Goal: Task Accomplishment & Management: Complete application form

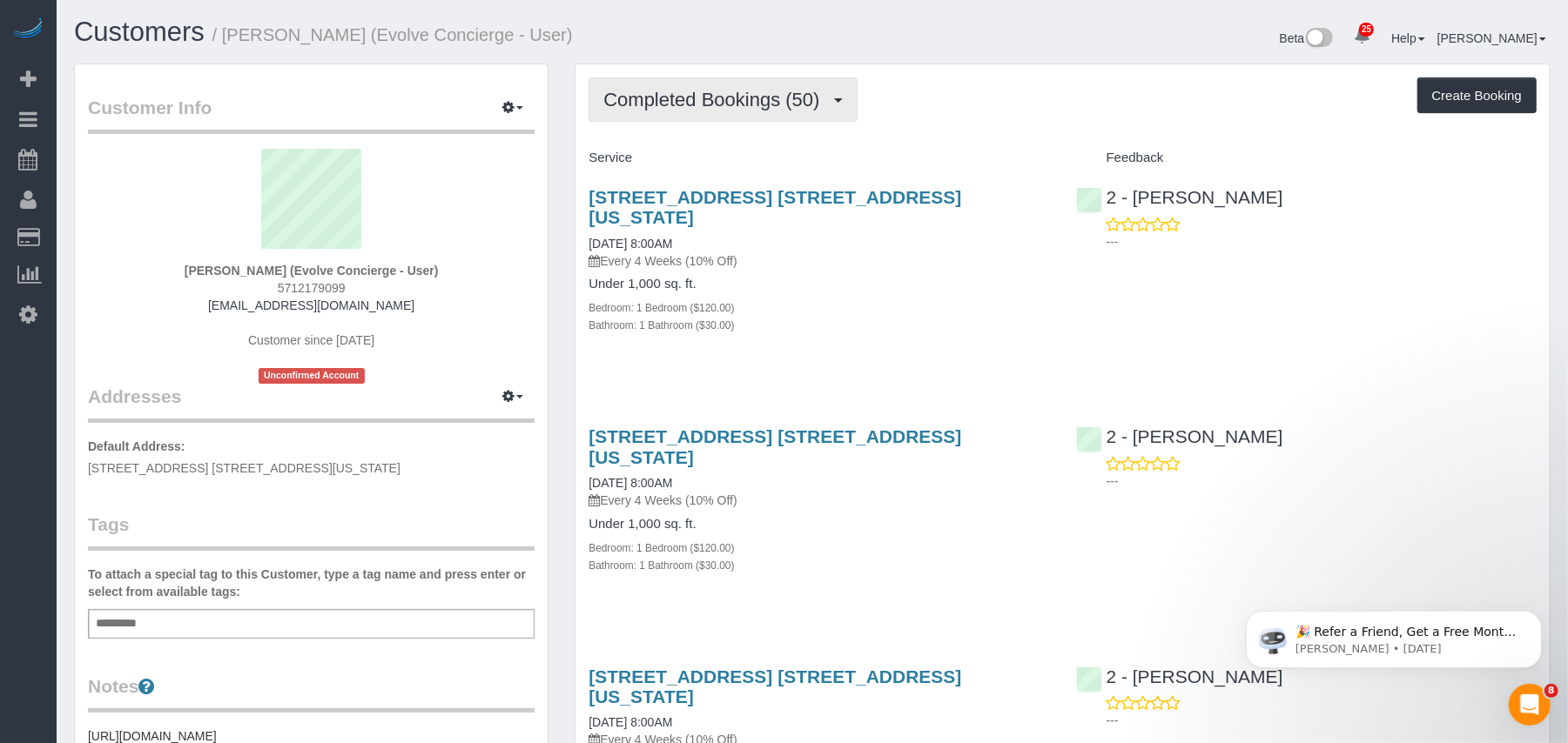
click at [689, 120] on button "Completed Bookings (50)" at bounding box center [723, 99] width 268 height 44
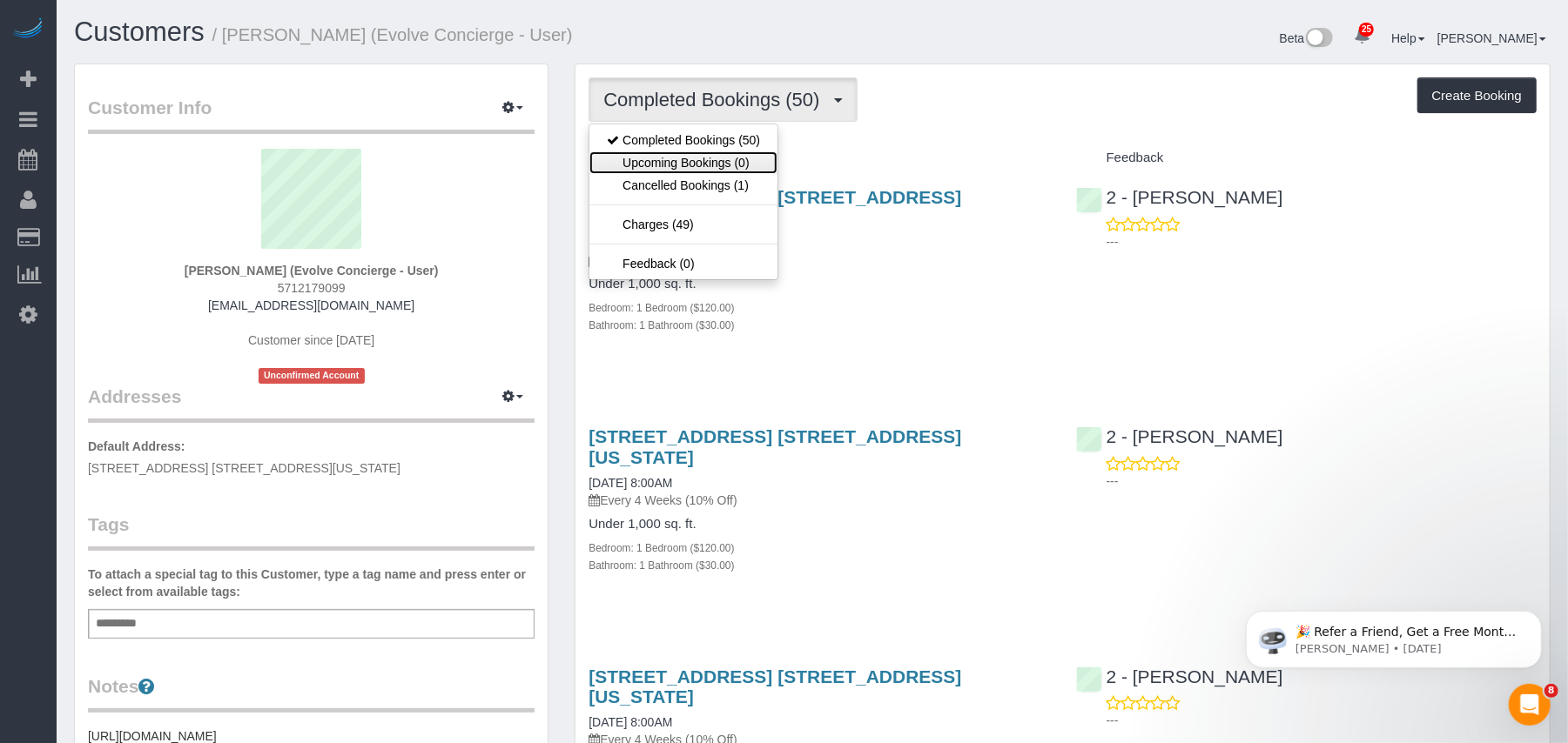
click at [689, 155] on link "Upcoming Bookings (0)" at bounding box center [684, 162] width 188 height 22
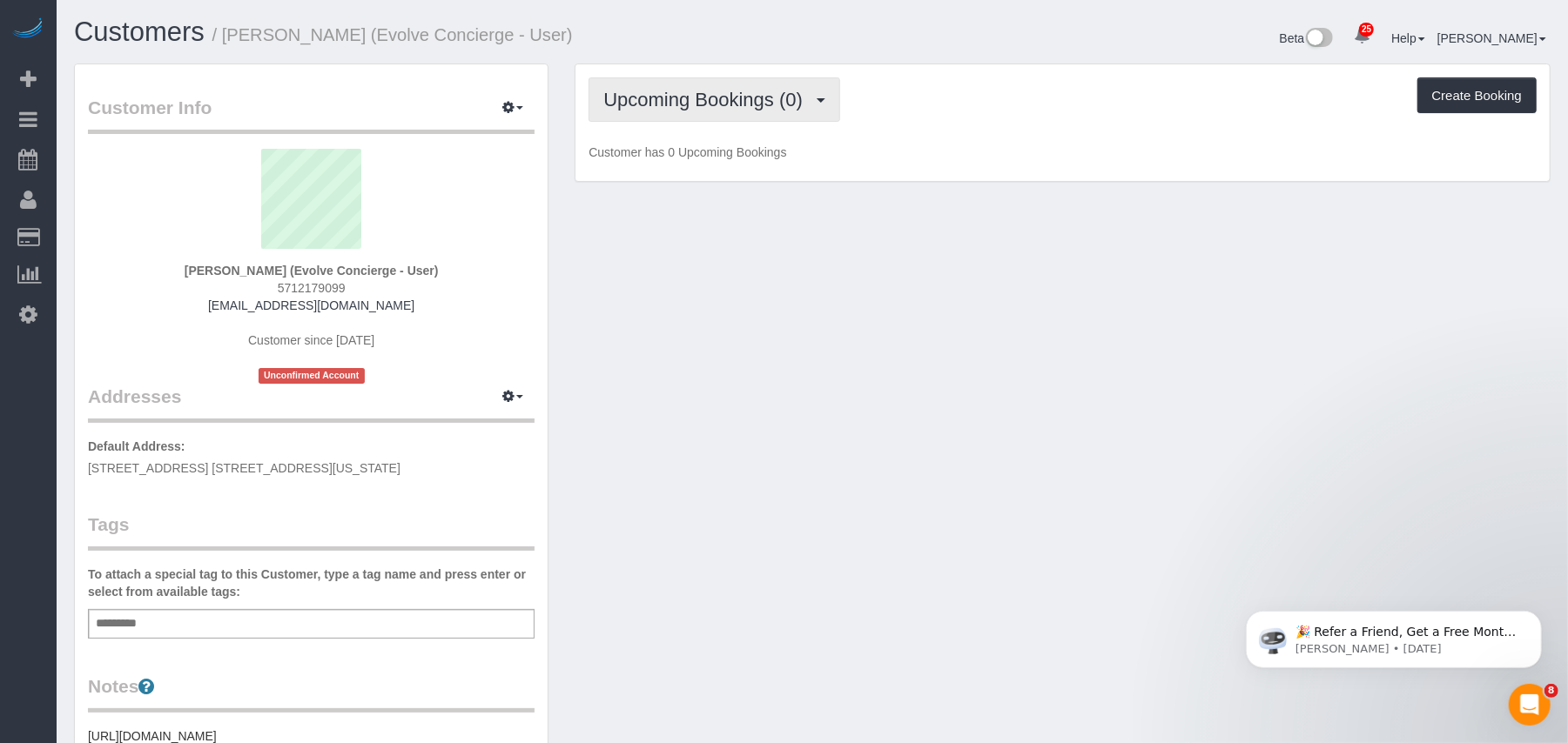
click at [690, 116] on button "Upcoming Bookings (0)" at bounding box center [714, 99] width 252 height 44
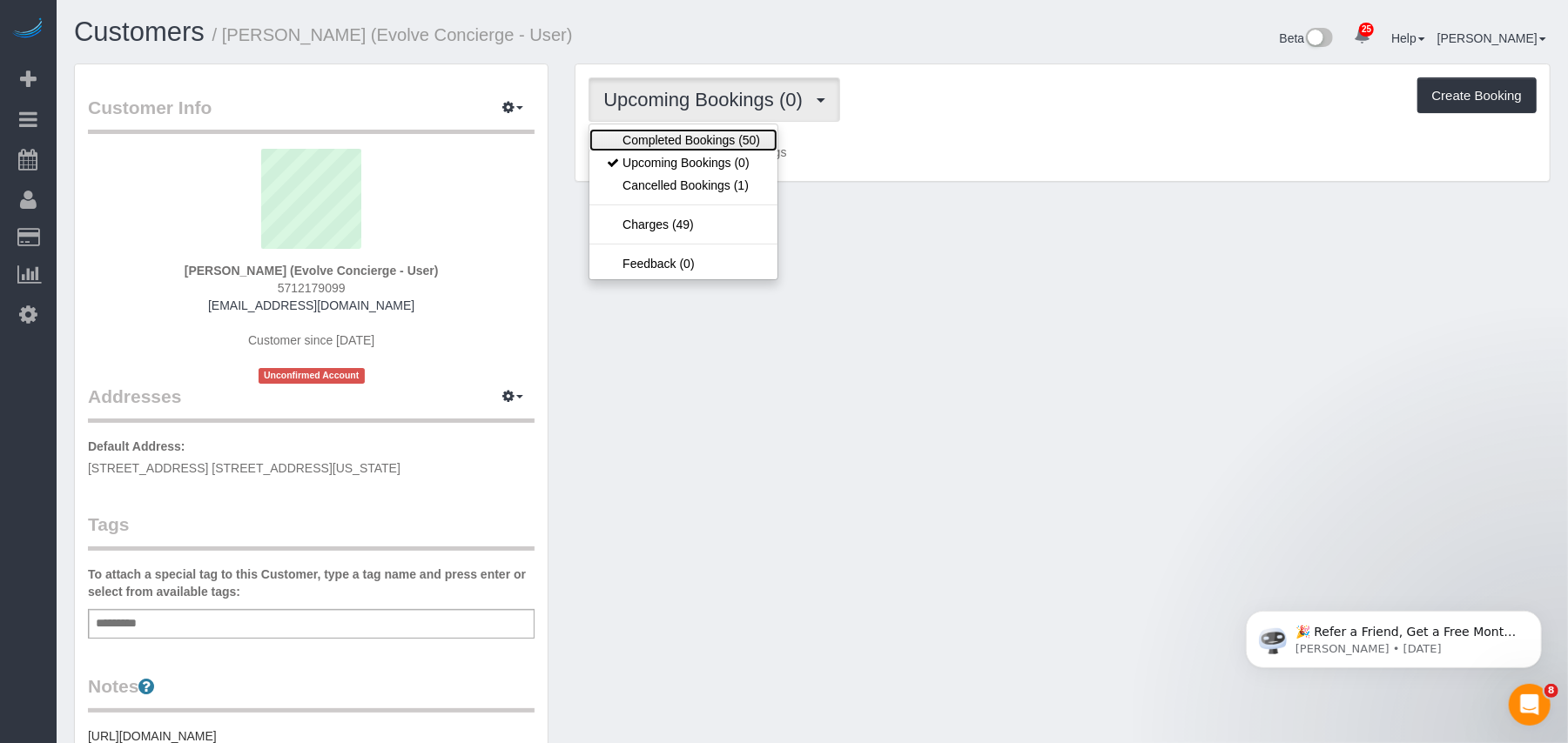
click at [686, 140] on link "Completed Bookings (50)" at bounding box center [684, 139] width 188 height 22
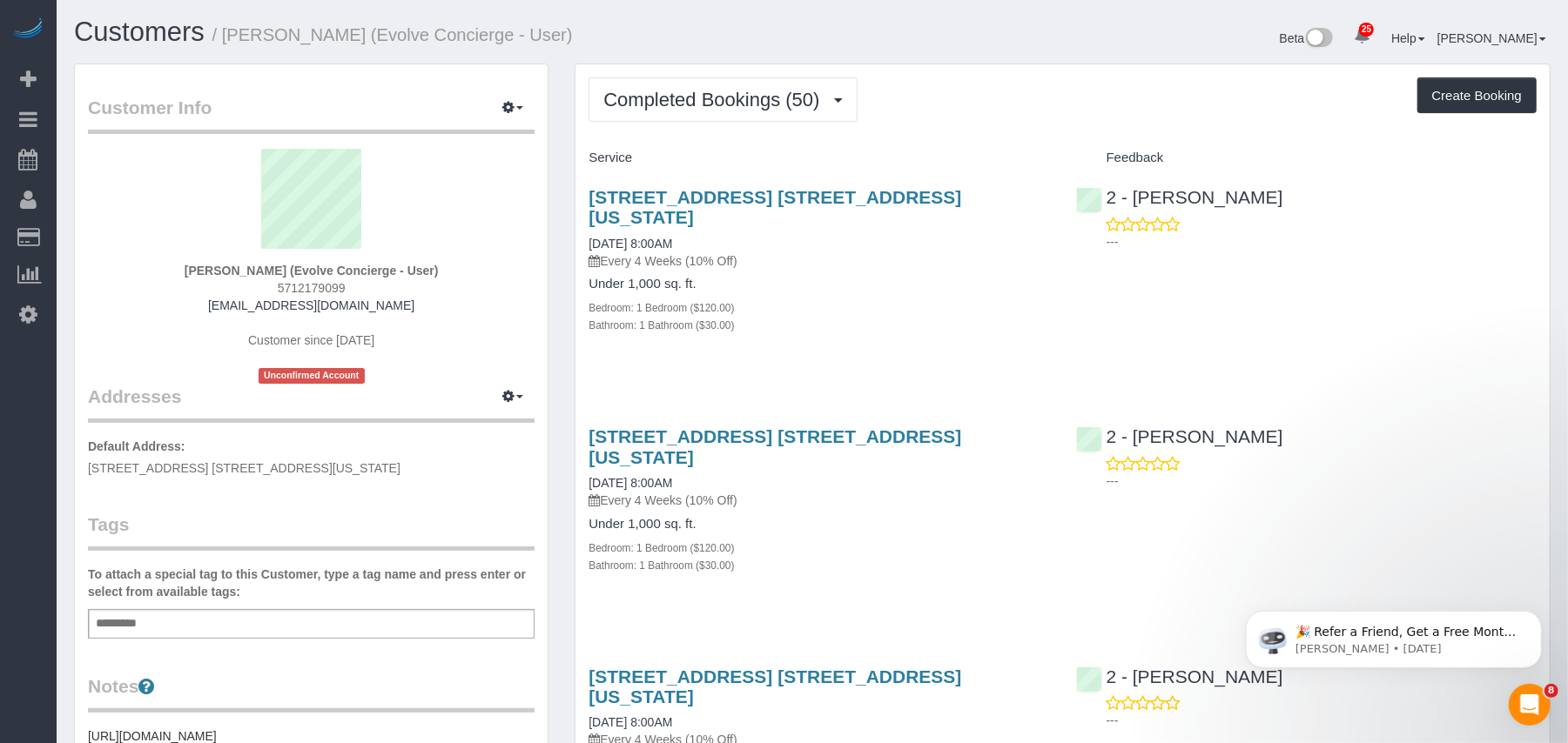
drag, startPoint x: 431, startPoint y: 268, endPoint x: 220, endPoint y: 261, distance: 211.1
click at [220, 261] on div "[PERSON_NAME] (Evolve Concierge - User) 5712179099 [EMAIL_ADDRESS][DOMAIN_NAME]…" at bounding box center [311, 266] width 447 height 235
copy strong "is [PERSON_NAME] (Evolve Concierge - User)"
drag, startPoint x: 199, startPoint y: 270, endPoint x: 440, endPoint y: 269, distance: 241.0
click at [440, 269] on div "[PERSON_NAME] (Evolve Concierge - User) 5712179099 [EMAIL_ADDRESS][DOMAIN_NAME]…" at bounding box center [311, 266] width 447 height 235
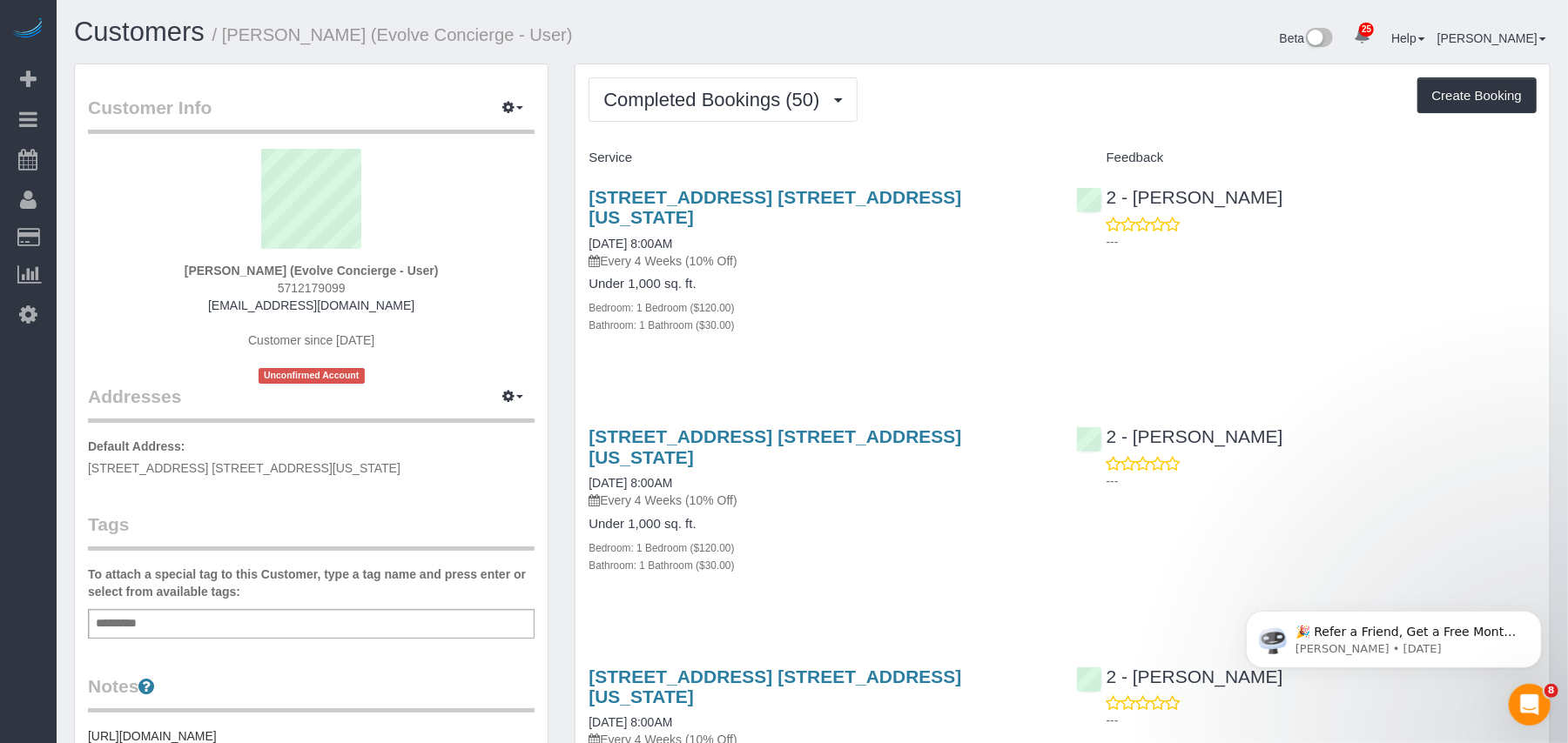
copy strong "[PERSON_NAME] (Evolve Concierge - User)"
drag, startPoint x: 75, startPoint y: 78, endPoint x: 528, endPoint y: 288, distance: 499.3
click at [76, 78] on span "Add Booking" at bounding box center [165, 78] width 217 height 40
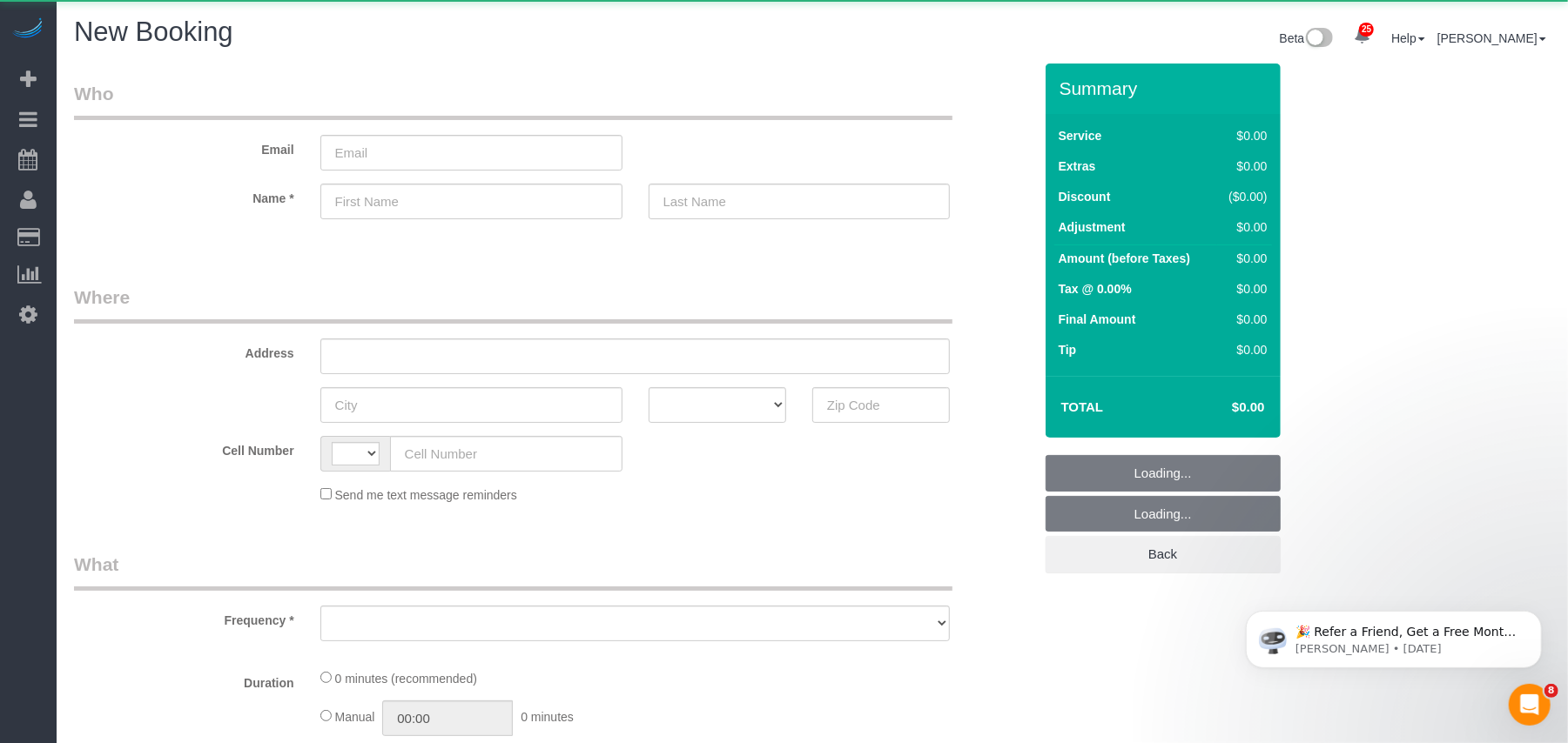
select select "string:[GEOGRAPHIC_DATA]"
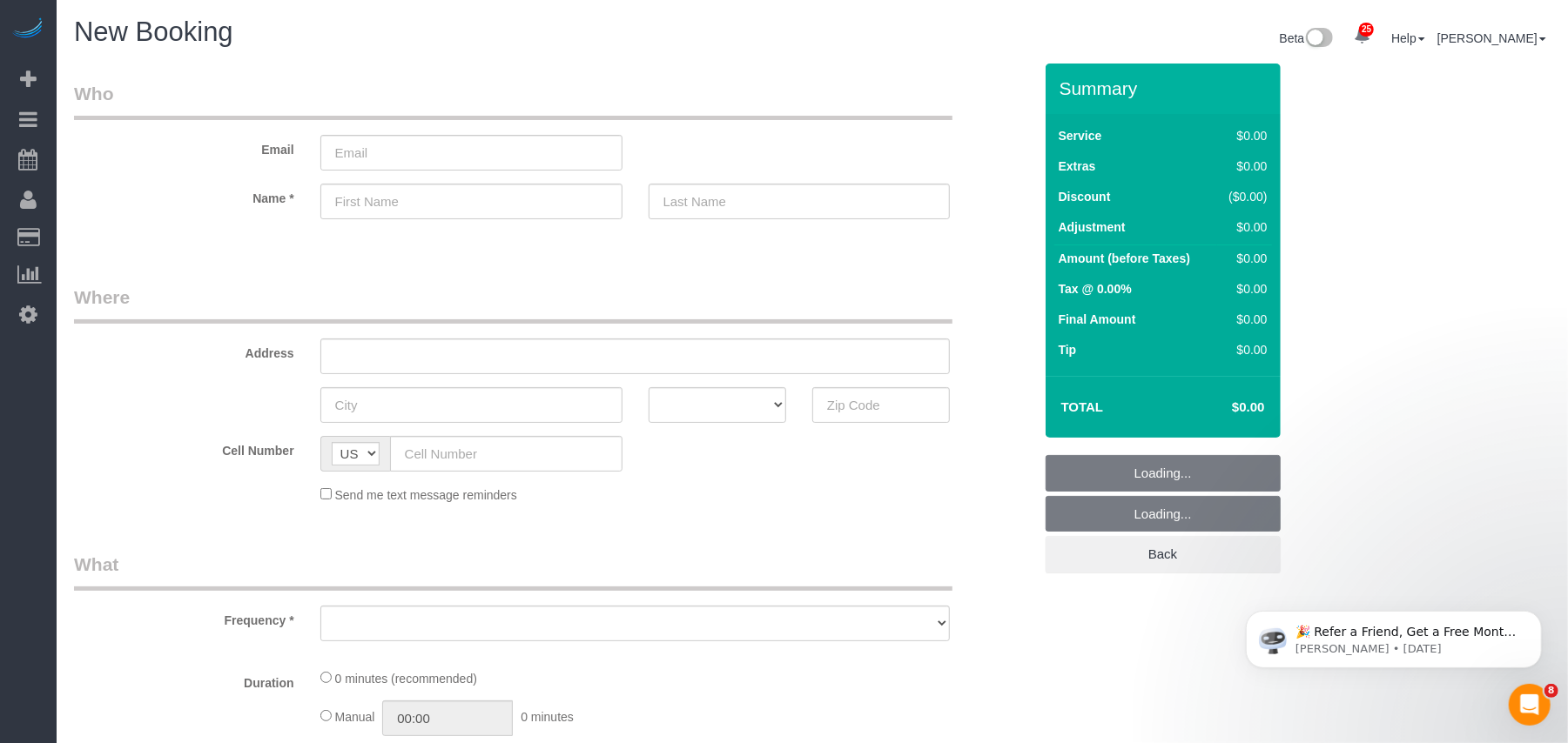
select select "object:3054"
select select "number:89"
select select "number:90"
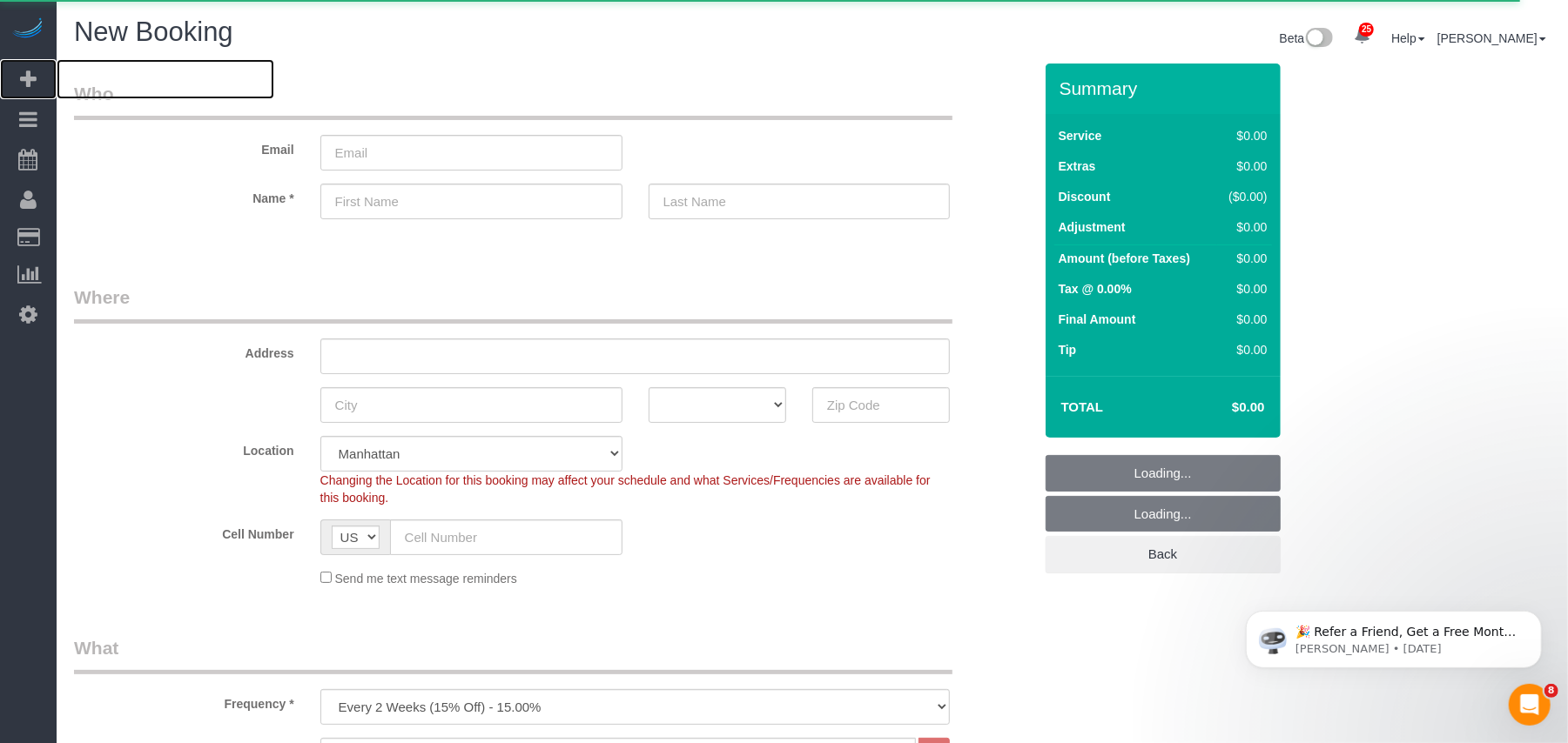
select select "object:3594"
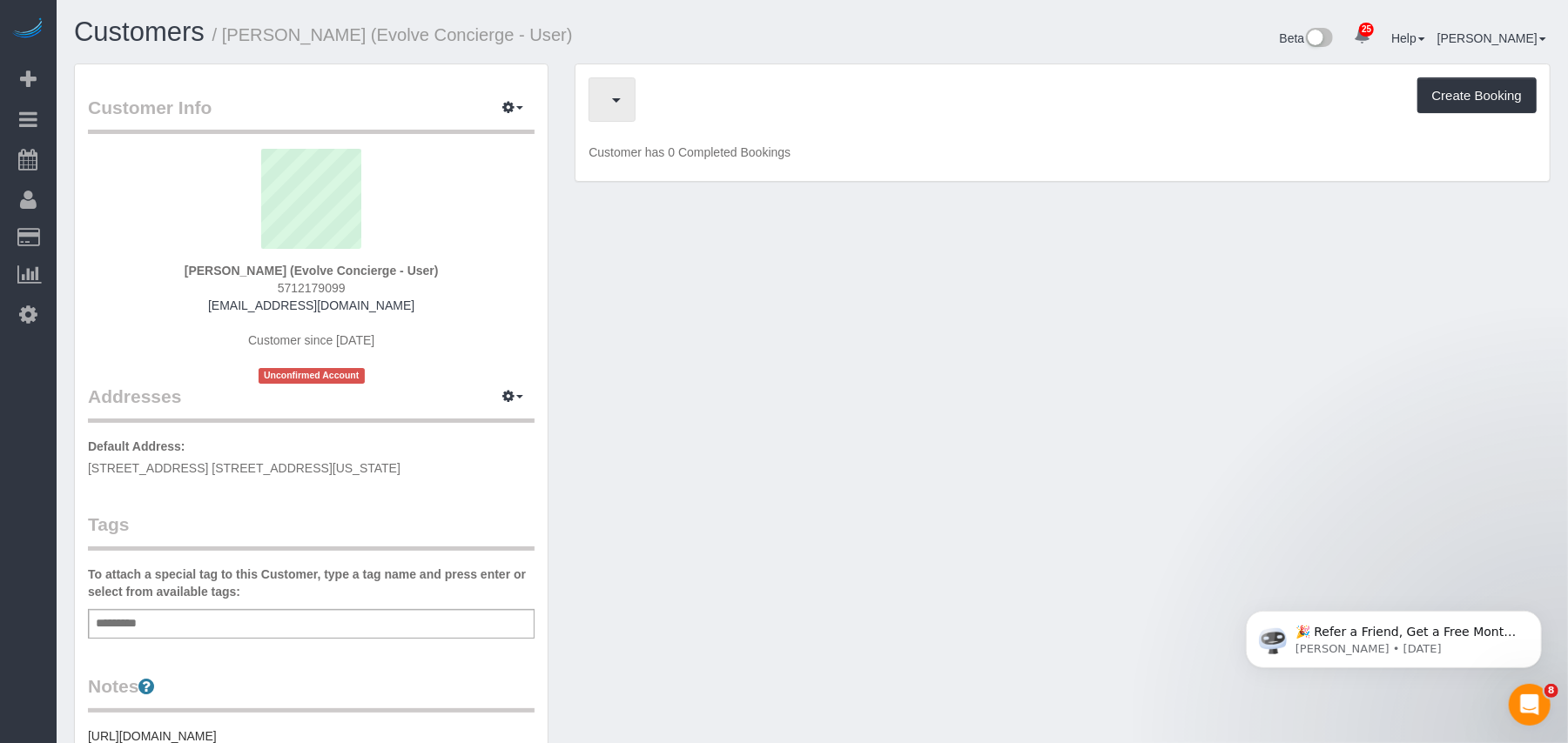
click at [622, 112] on button "button" at bounding box center [612, 99] width 47 height 44
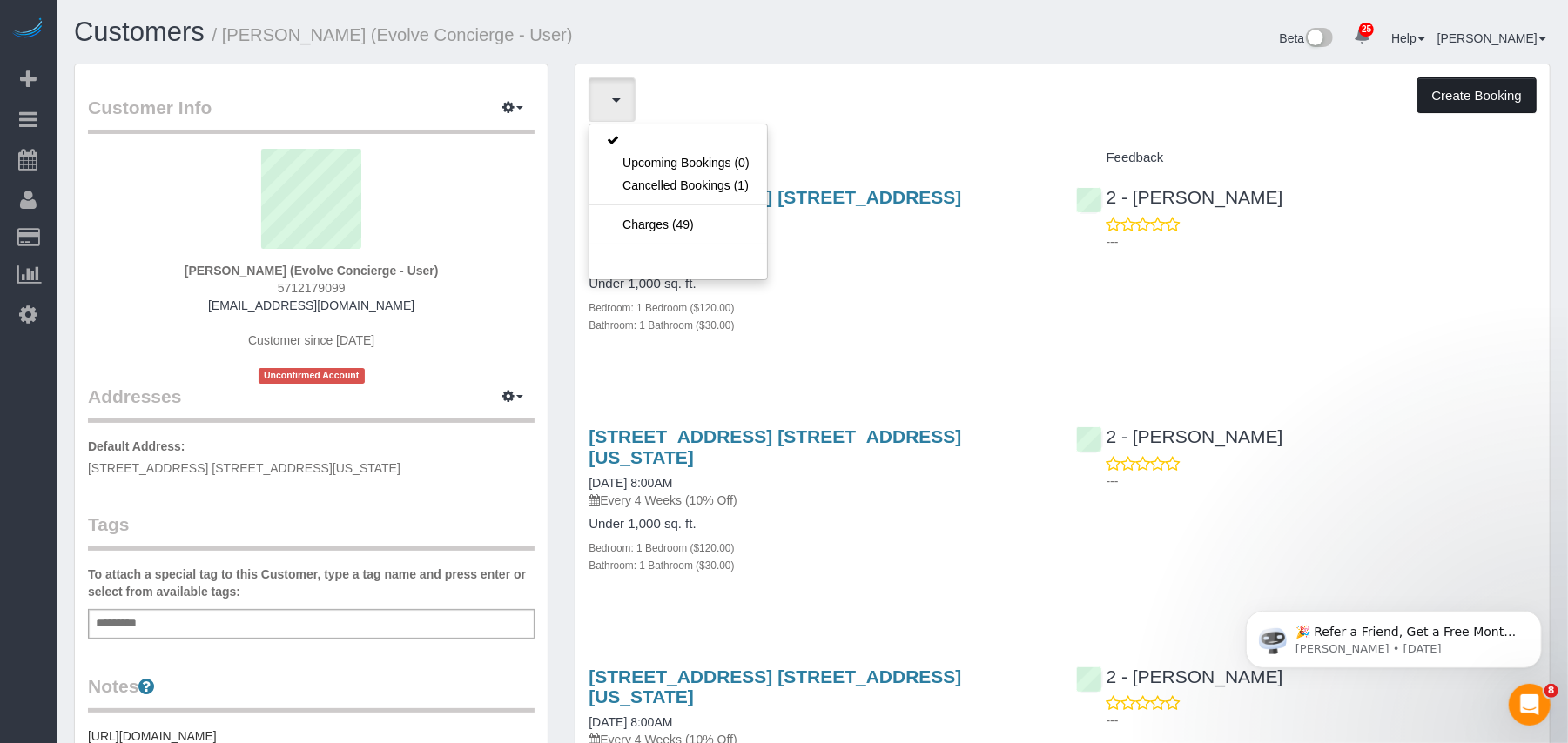
click at [1456, 102] on button "Create Booking" at bounding box center [1477, 96] width 120 height 37
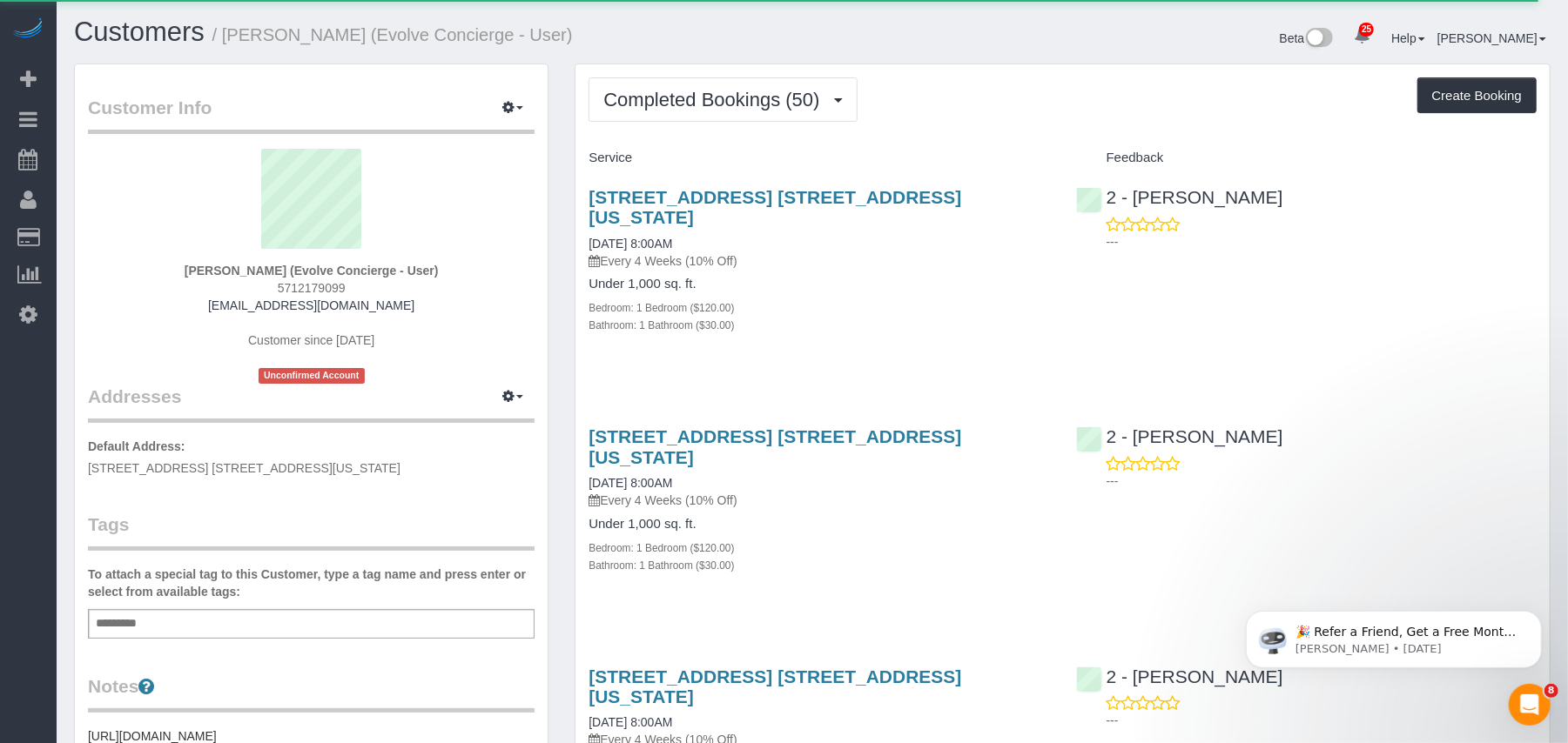
select select "NY"
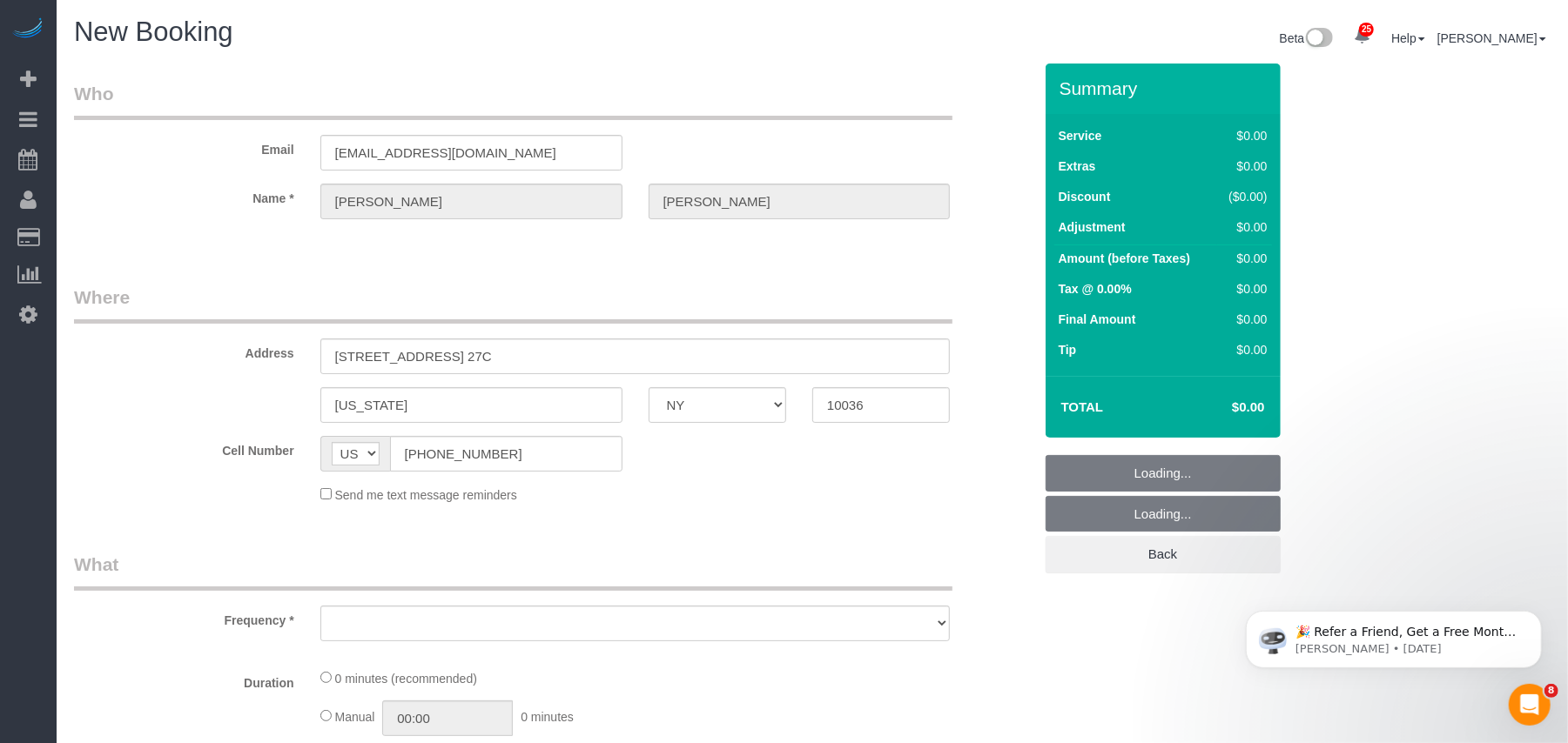
select select "object:5459"
drag, startPoint x: 534, startPoint y: 355, endPoint x: 256, endPoint y: 350, distance: 278.0
click at [256, 350] on div "Address [STREET_ADDRESS] 27C" at bounding box center [553, 329] width 985 height 90
paste input "[STREET_ADDRESS]"
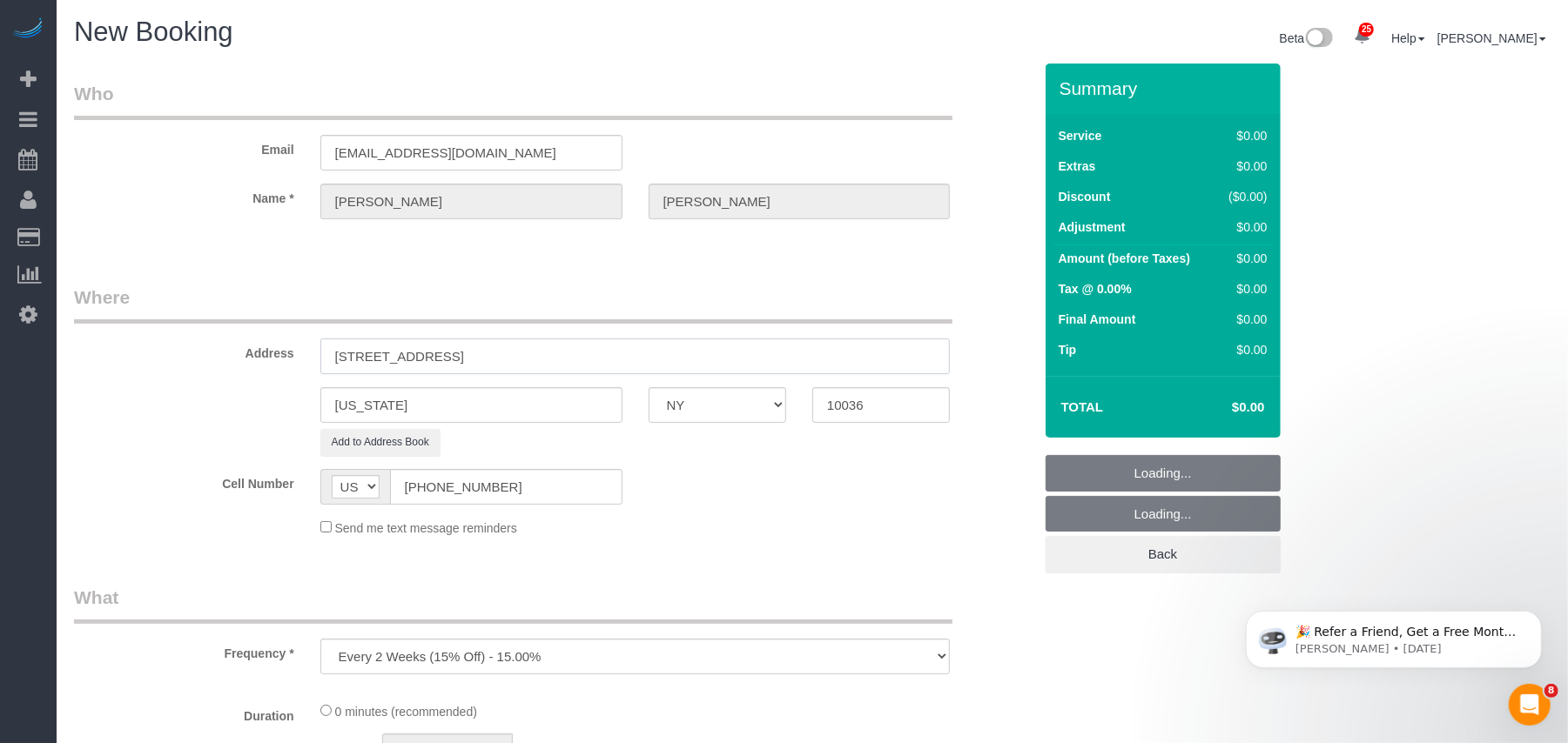
type input "[STREET_ADDRESS]"
drag, startPoint x: 848, startPoint y: 401, endPoint x: 865, endPoint y: 398, distance: 17.3
click at [865, 398] on input "10036" at bounding box center [882, 404] width 138 height 36
type input "1001"
select select "number:89"
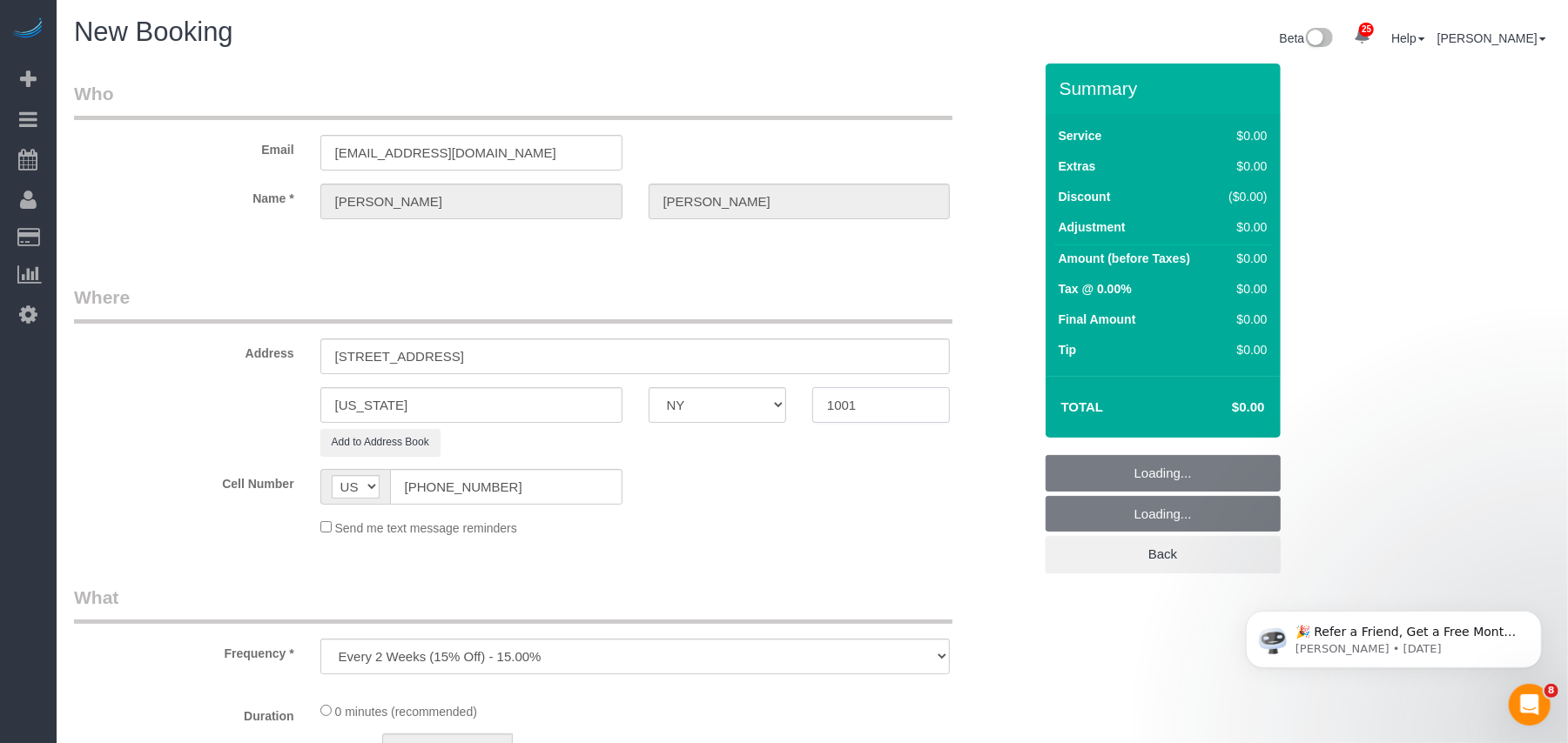
select select "number:90"
select select "string:stripe-pm_1K45wU4VGloSiKo7WmL9HwBH"
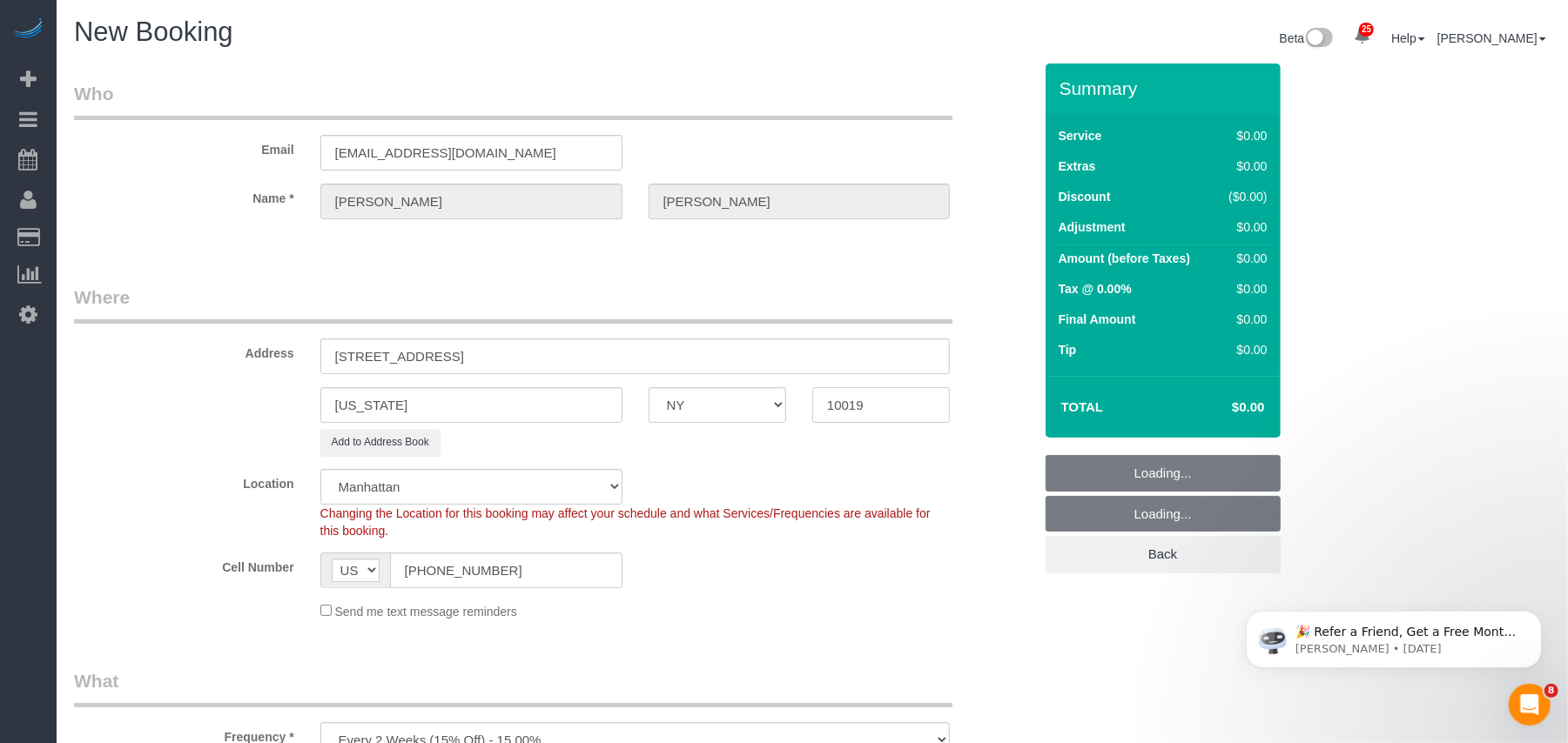
type input "10019"
click at [733, 609] on div "Send me text message reminders" at bounding box center [635, 611] width 657 height 19
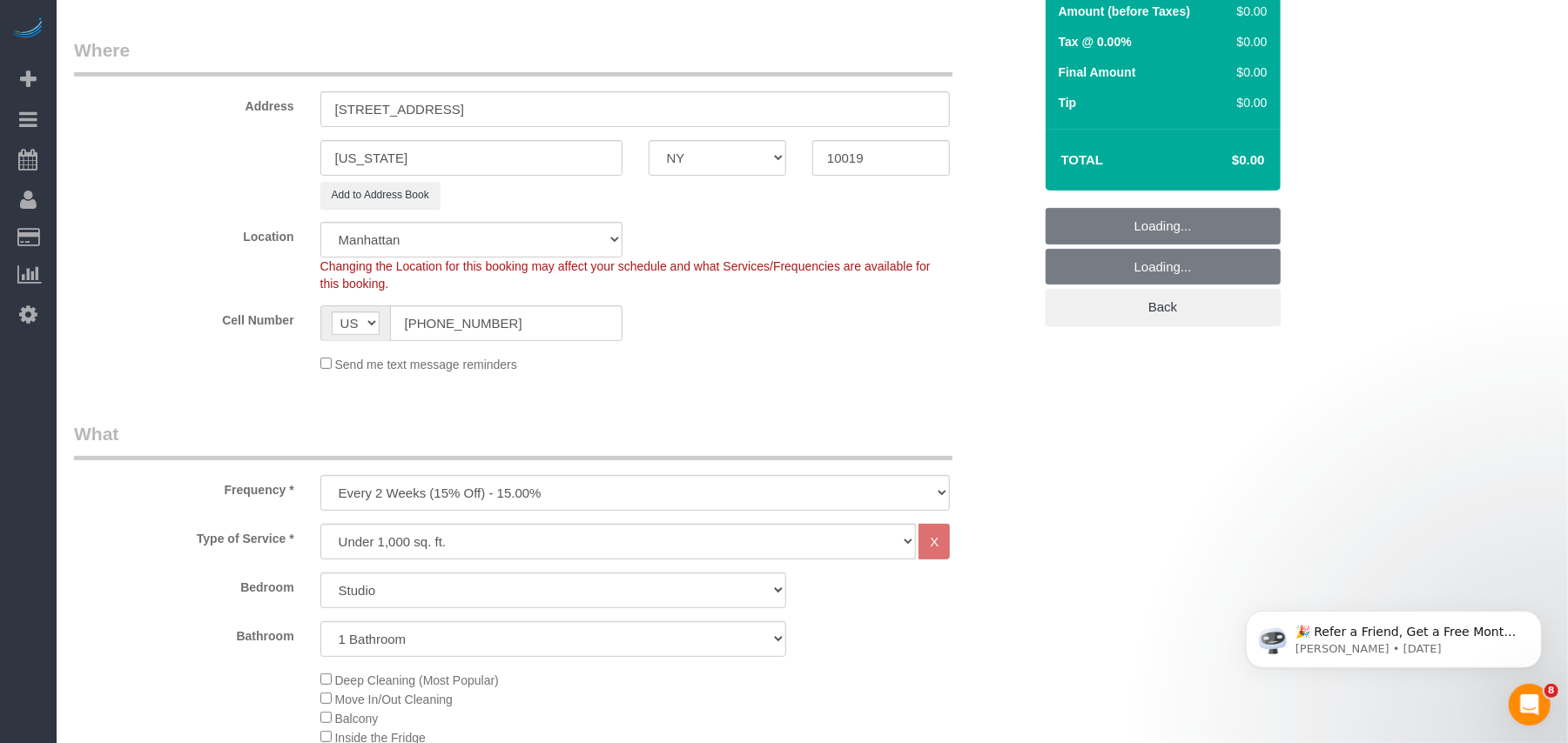
scroll to position [348, 0]
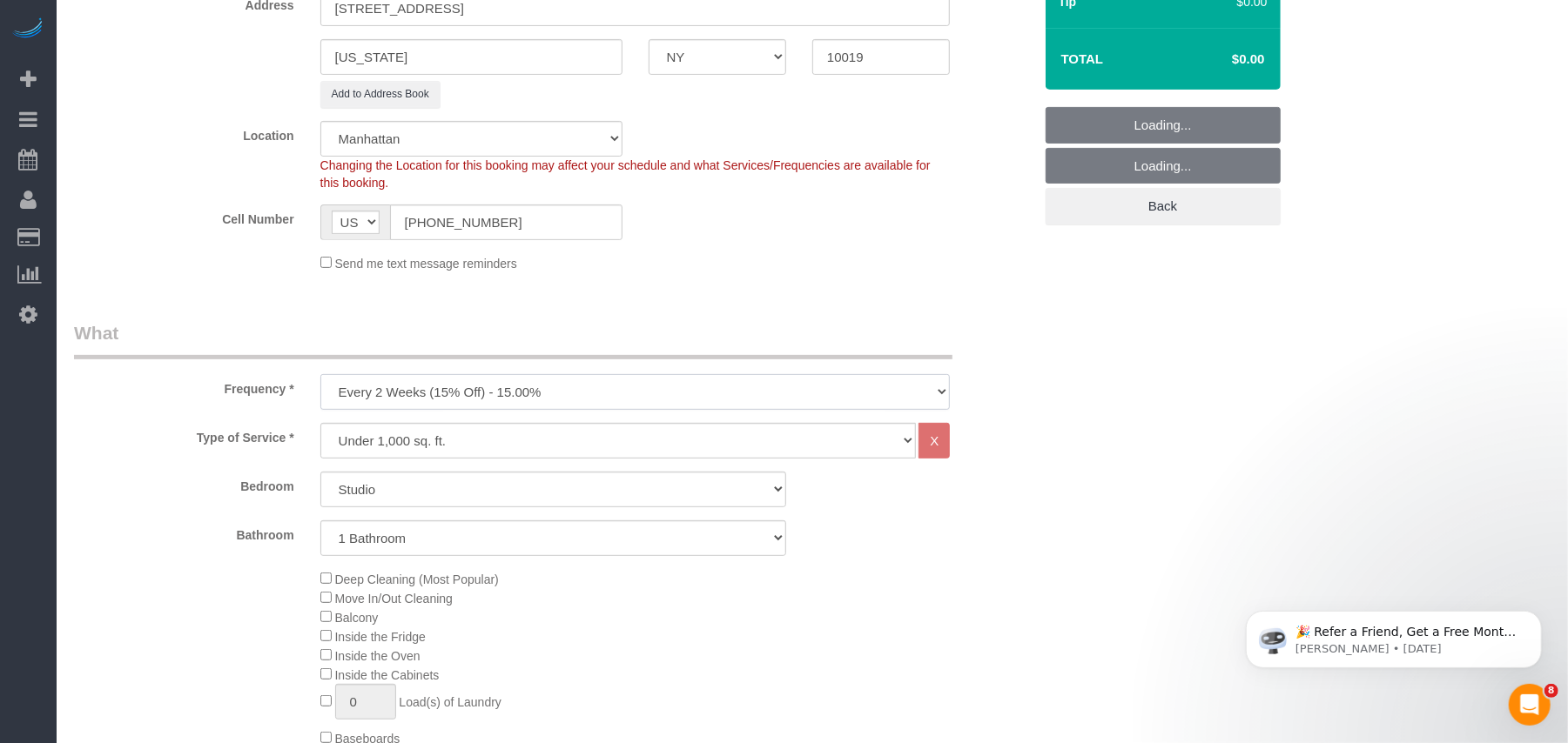
click at [540, 398] on select "One Time Weekly (20% Off) - 20.00% Every 2 Weeks (15% Off) - 15.00% Every 4 Wee…" at bounding box center [635, 392] width 630 height 36
select select "object:5462"
click at [321, 374] on select "One Time Weekly (20% Off) - 20.00% Every 2 Weeks (15% Off) - 15.00% Every 4 Wee…" at bounding box center [635, 392] width 630 height 36
click at [422, 489] on select "Studio 1 Bedroom 2 Bedrooms 3 Bedrooms" at bounding box center [553, 489] width 466 height 36
select select "1"
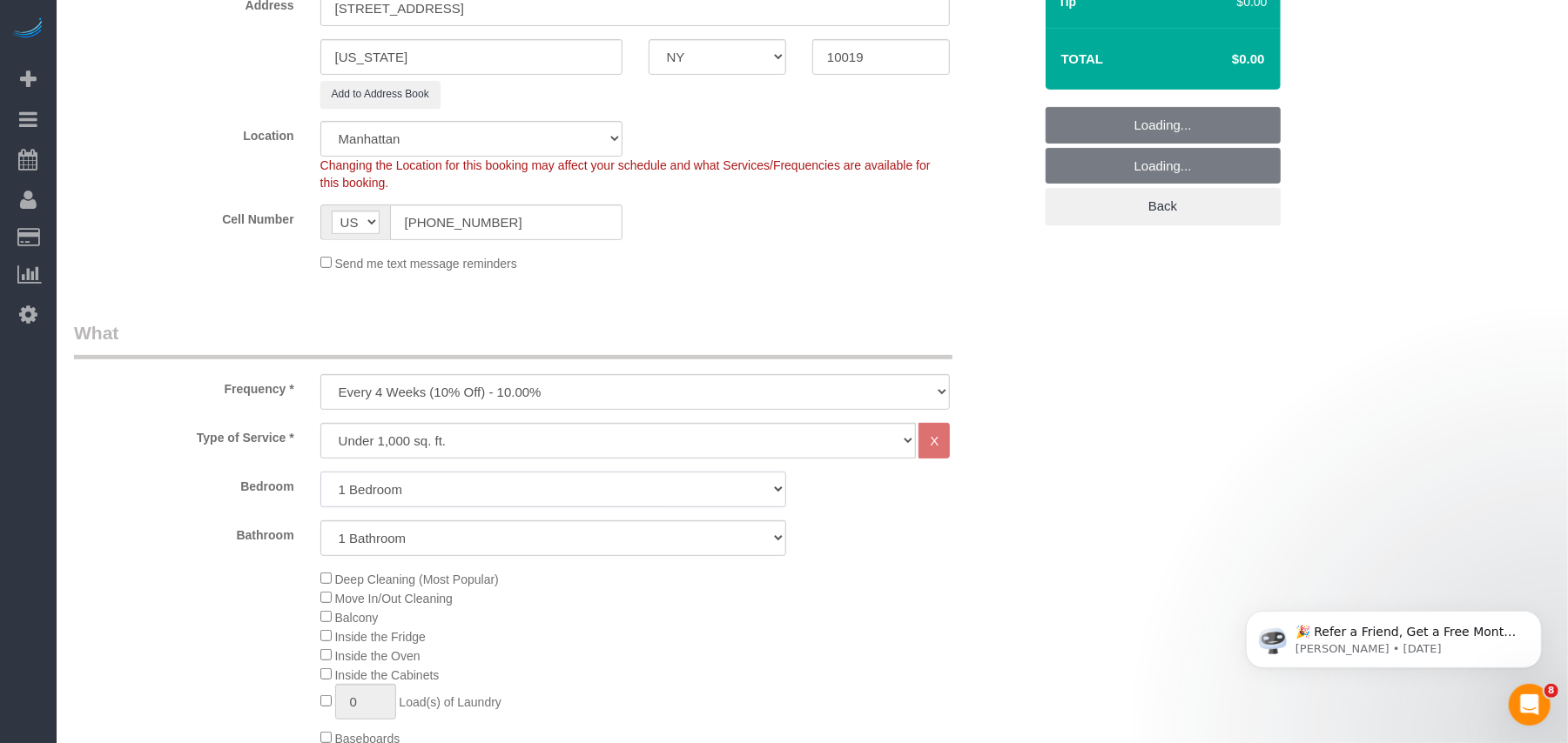
click at [321, 472] on select "Studio 1 Bedroom 2 Bedrooms 3 Bedrooms" at bounding box center [553, 489] width 466 height 36
click at [609, 585] on div "Deep Cleaning (Most Popular) Move In/Out Cleaning Balcony Inside the Fridge Ins…" at bounding box center [676, 738] width 739 height 338
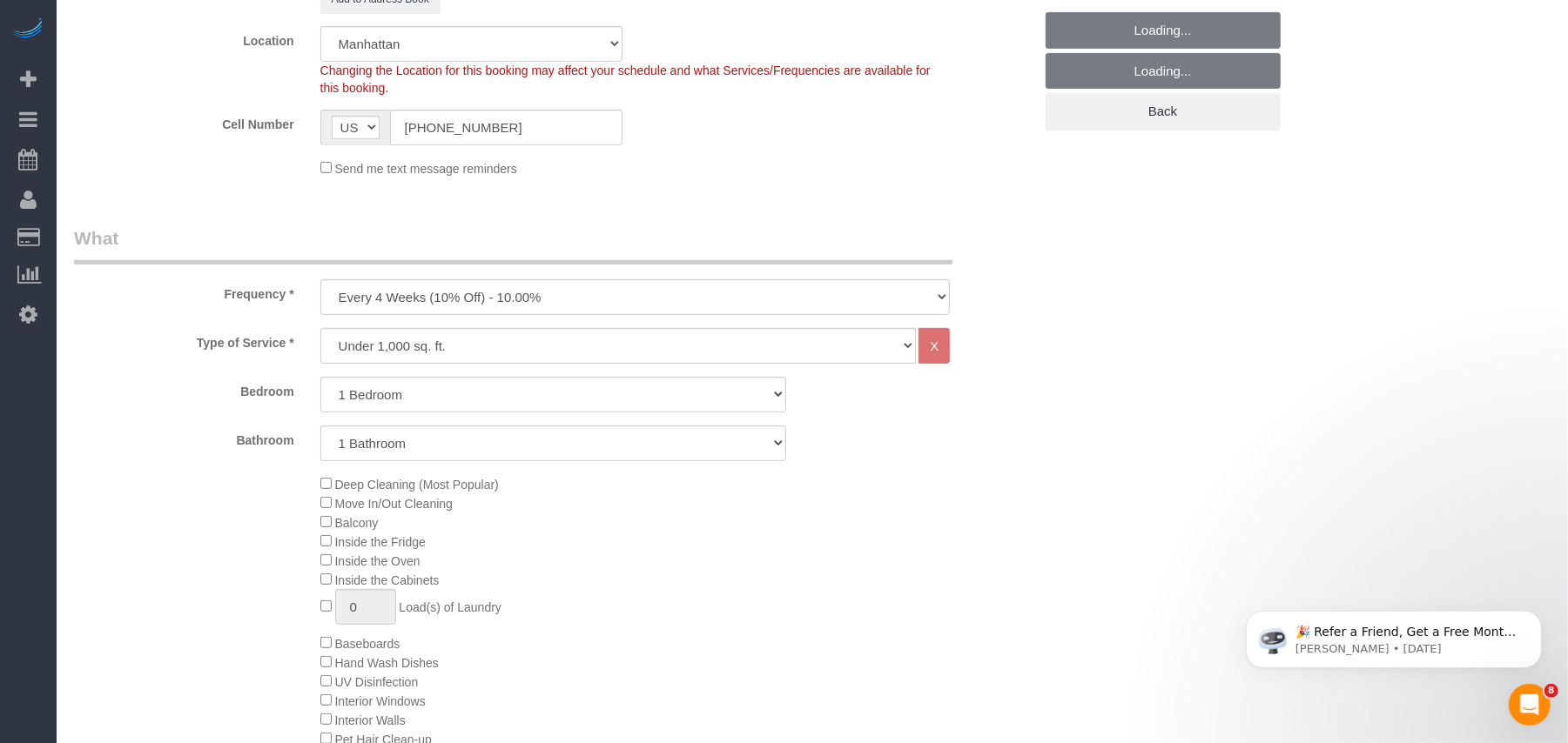
scroll to position [580, 0]
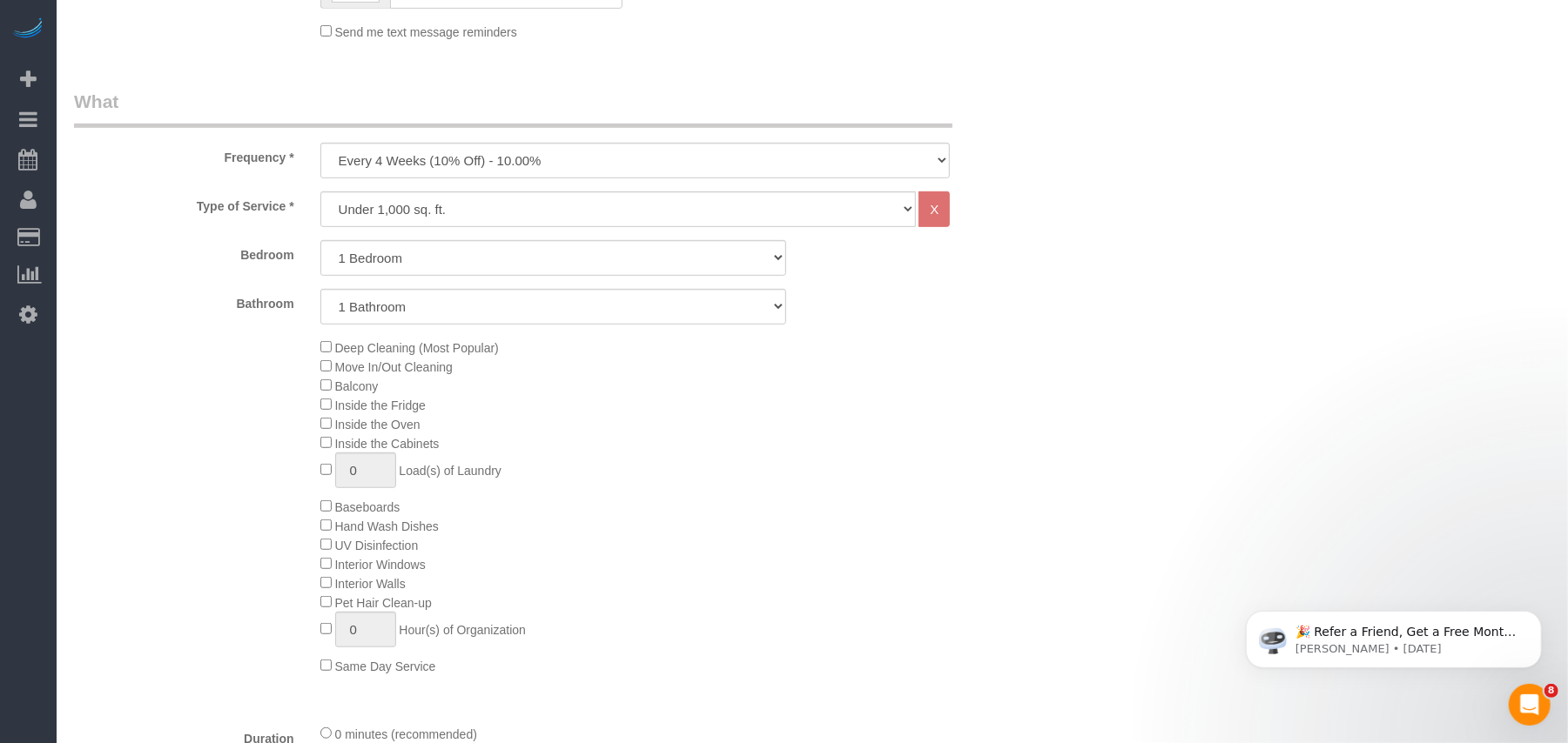
select select "object:5722"
select select "1"
select select "object:5798"
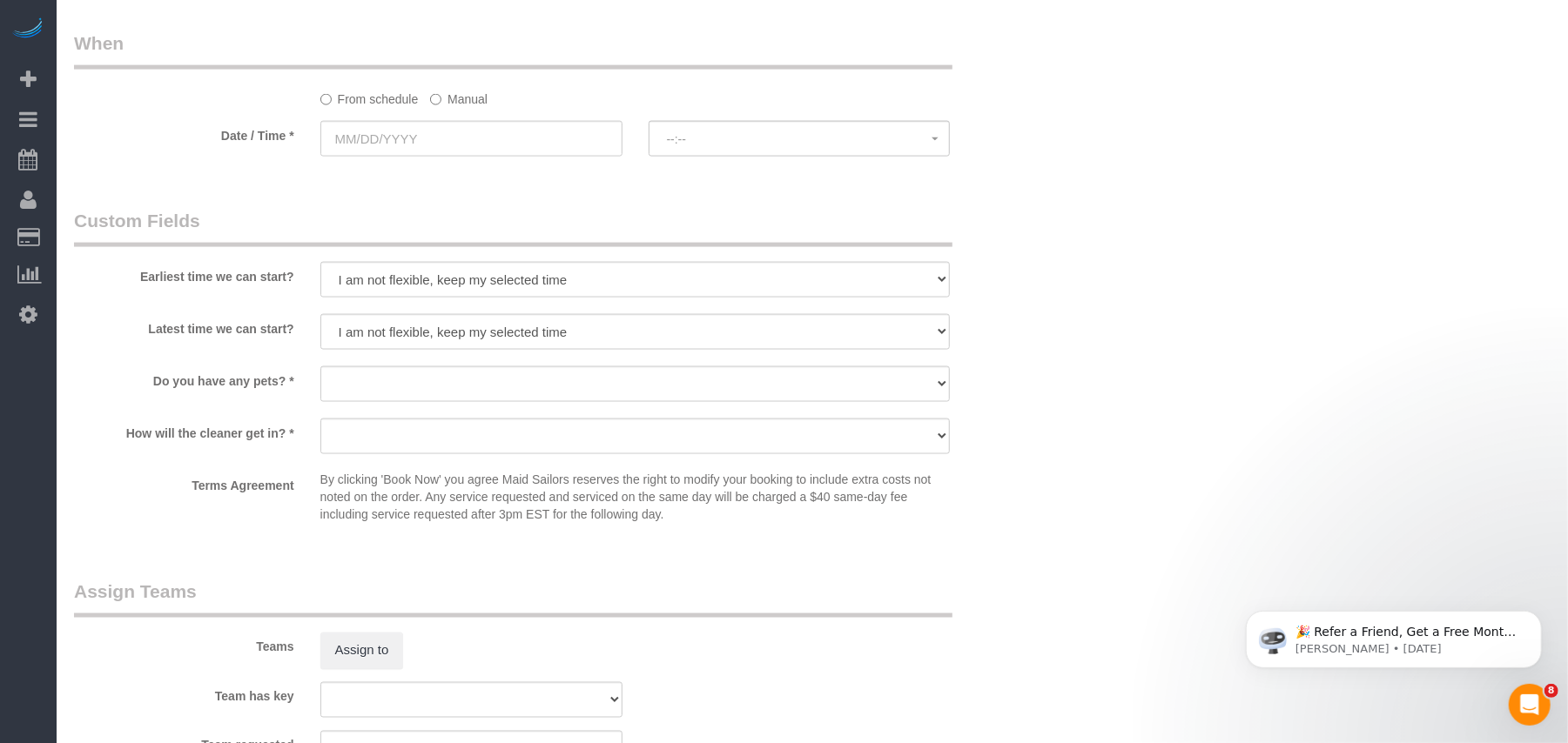
scroll to position [1741, 0]
click at [582, 371] on select "Dog Cat None" at bounding box center [635, 381] width 630 height 36
select select "number:15"
click at [321, 367] on select "Dog Cat None" at bounding box center [635, 381] width 630 height 36
click at [478, 443] on select "We'll let you in. Doorman/Front Desk has the key. Other (Provide details)" at bounding box center [635, 433] width 630 height 36
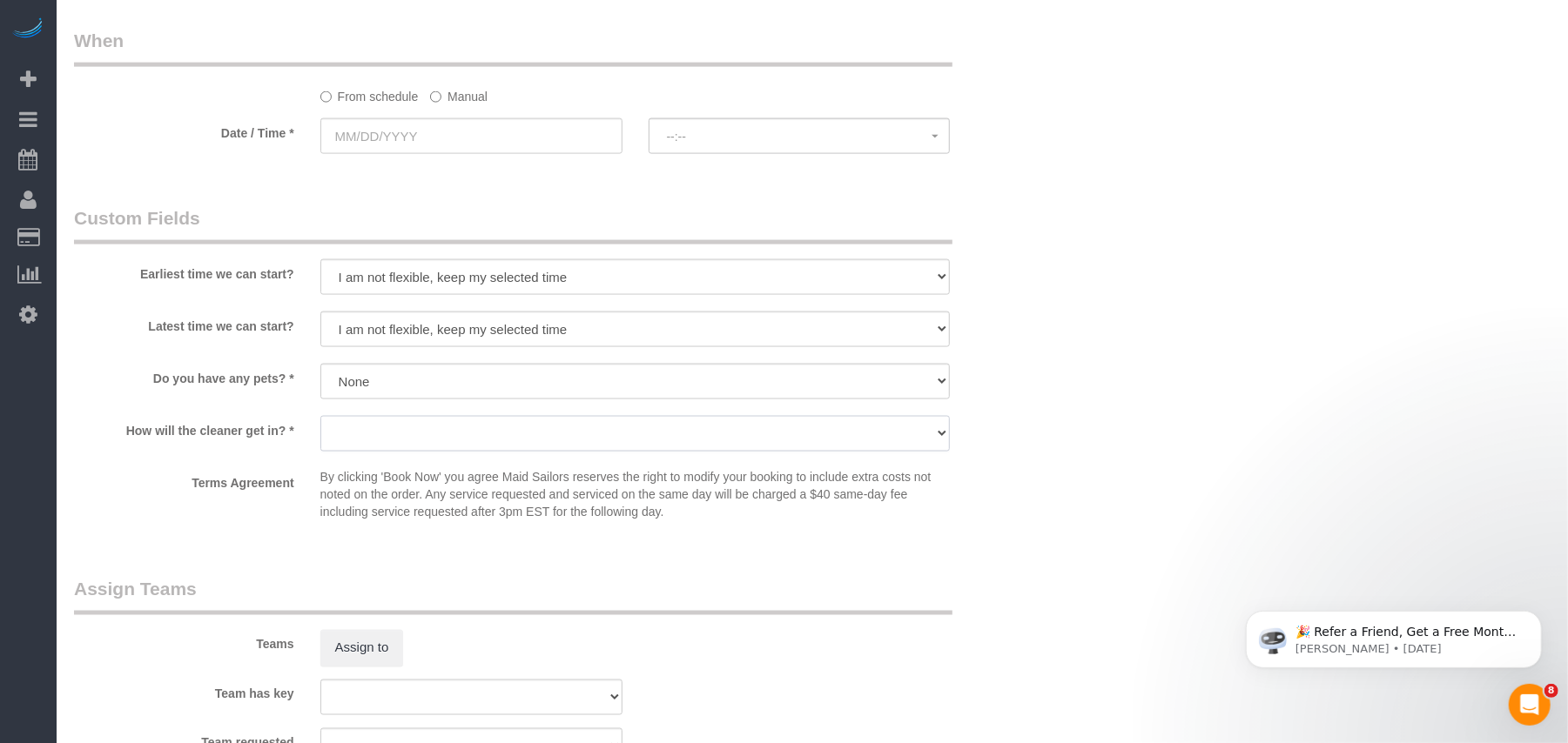
select select "number:6"
click at [321, 419] on select "We'll let you in. Doorman/Front Desk has the key. Other (Provide details)" at bounding box center [635, 433] width 630 height 36
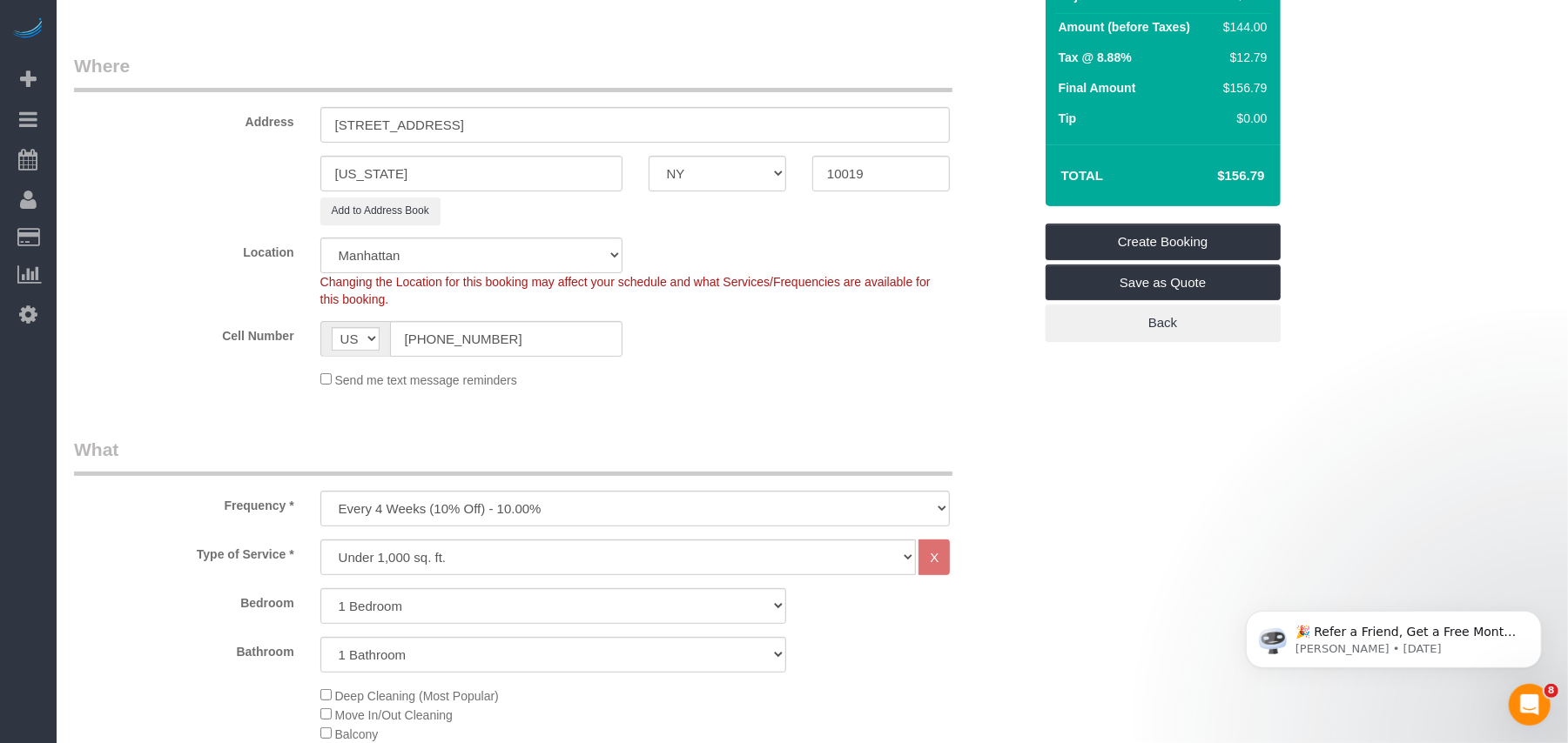
scroll to position [0, 0]
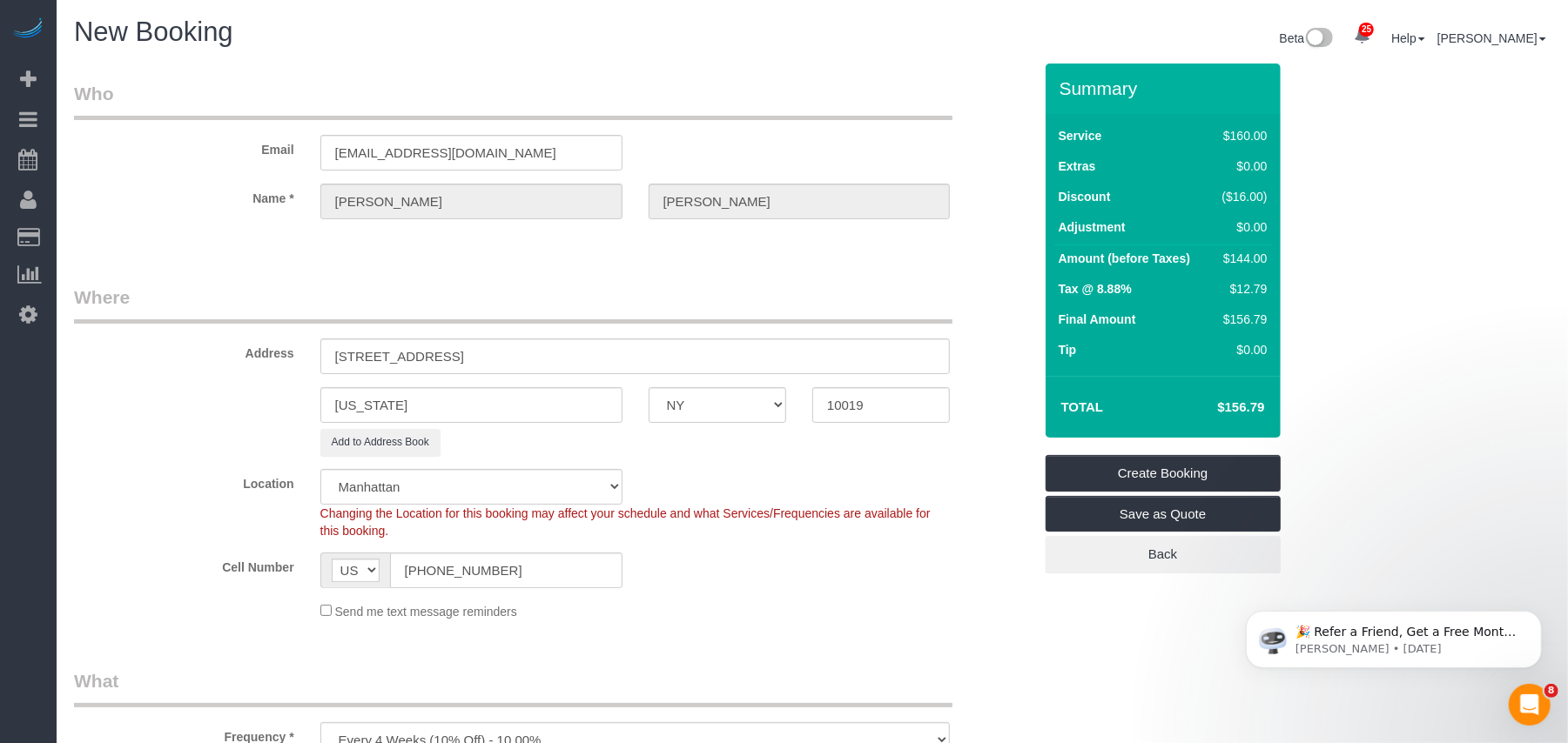
drag, startPoint x: 1250, startPoint y: 260, endPoint x: 1222, endPoint y: 259, distance: 28.0
click at [1222, 259] on div "$144.00" at bounding box center [1242, 259] width 52 height 17
copy div "$144"
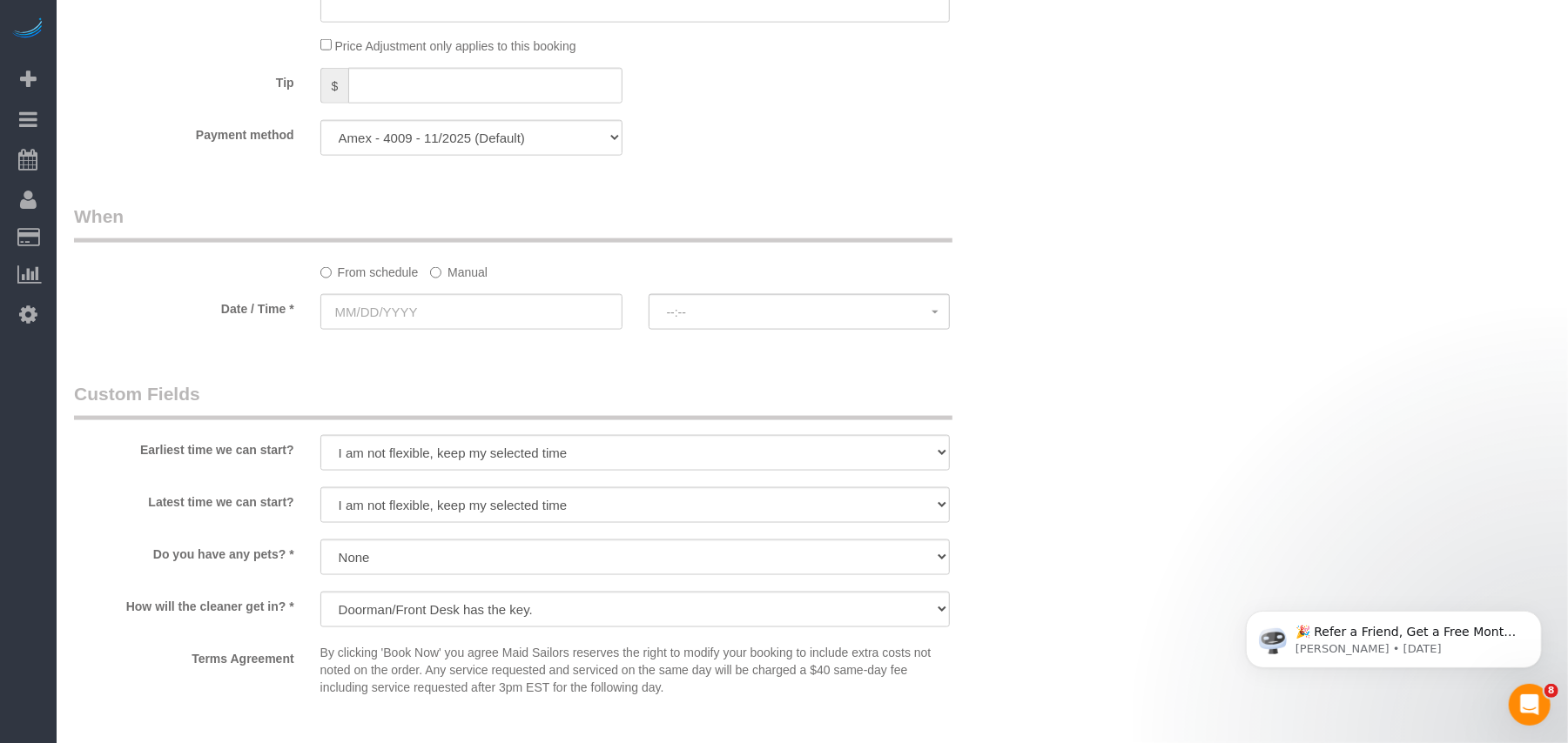
scroll to position [1624, 0]
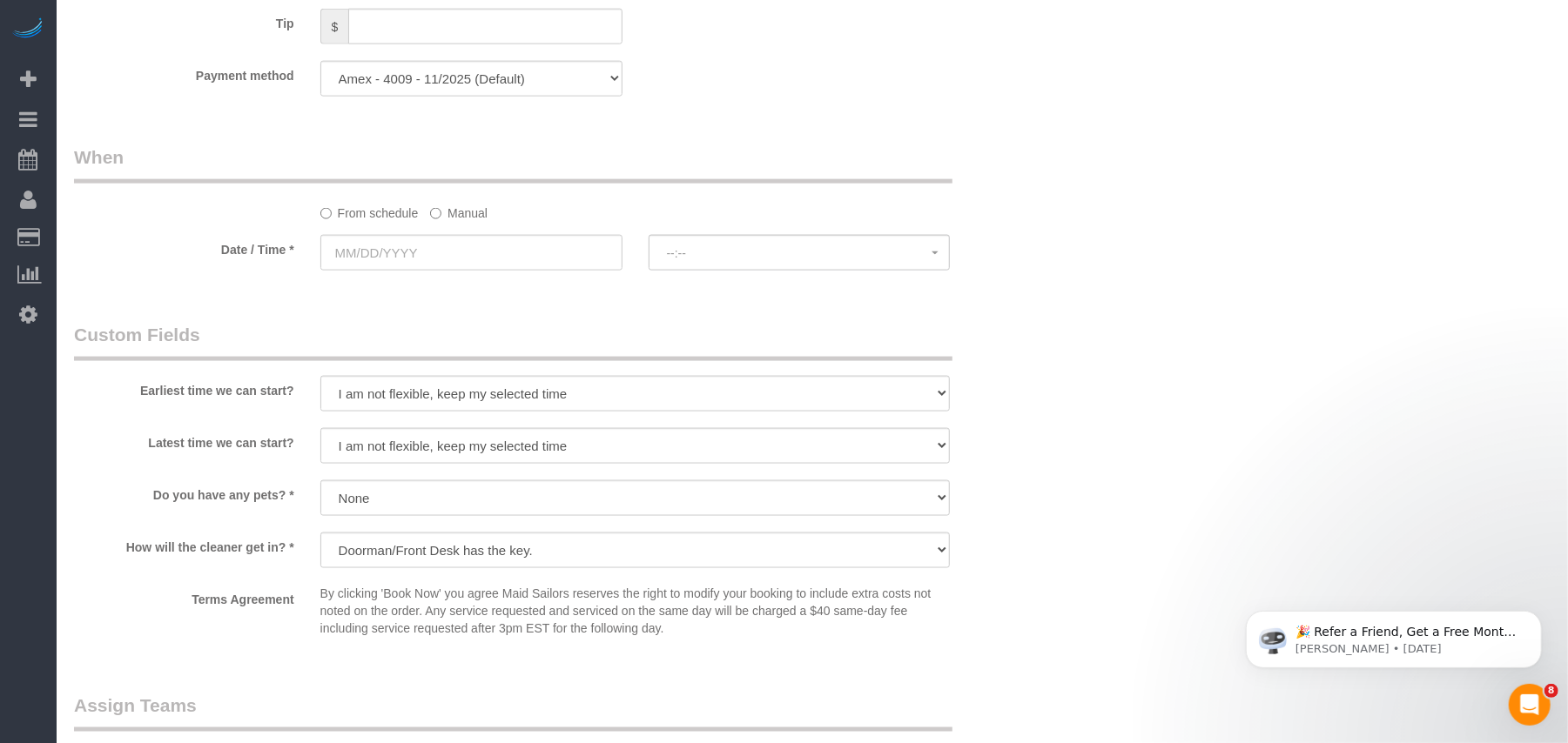
click at [465, 235] on sui-booking-spot "From schedule Manual Date / Time * --:-- --:--" at bounding box center [553, 209] width 959 height 129
click at [462, 252] on input "text" at bounding box center [471, 253] width 302 height 36
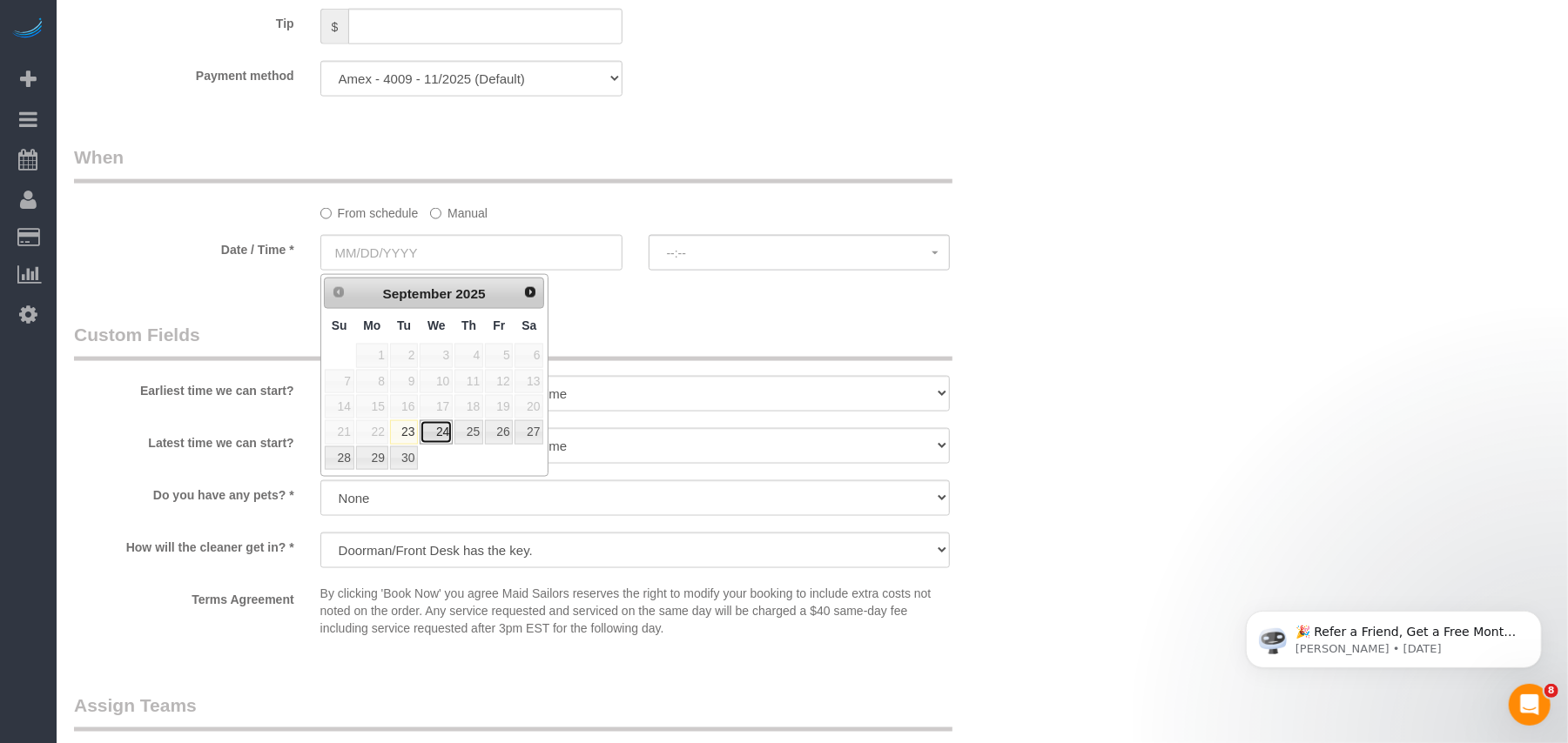
click at [422, 443] on link "24" at bounding box center [436, 432] width 33 height 23
type input "[DATE]"
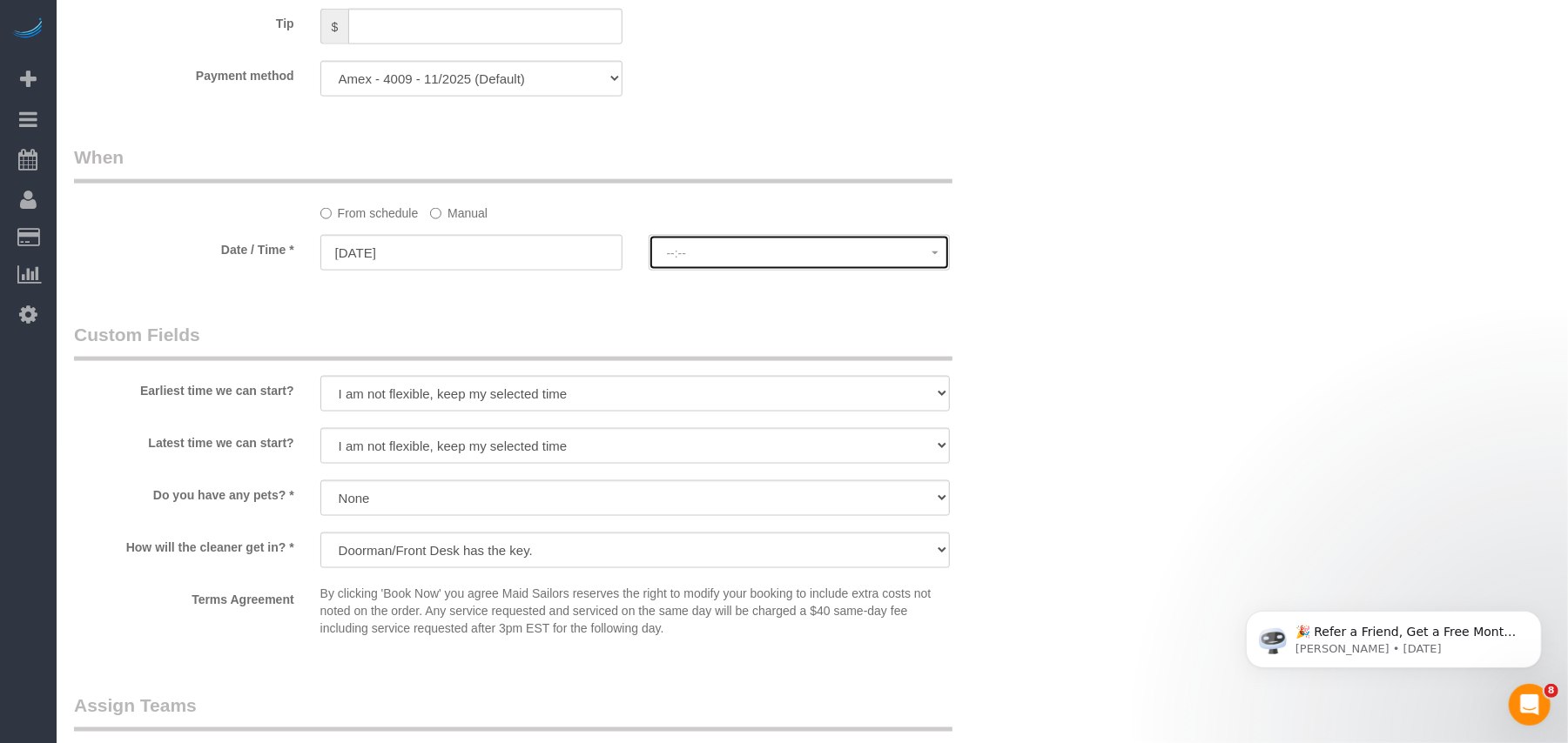
click at [678, 271] on button "--:--" at bounding box center [799, 253] width 302 height 36
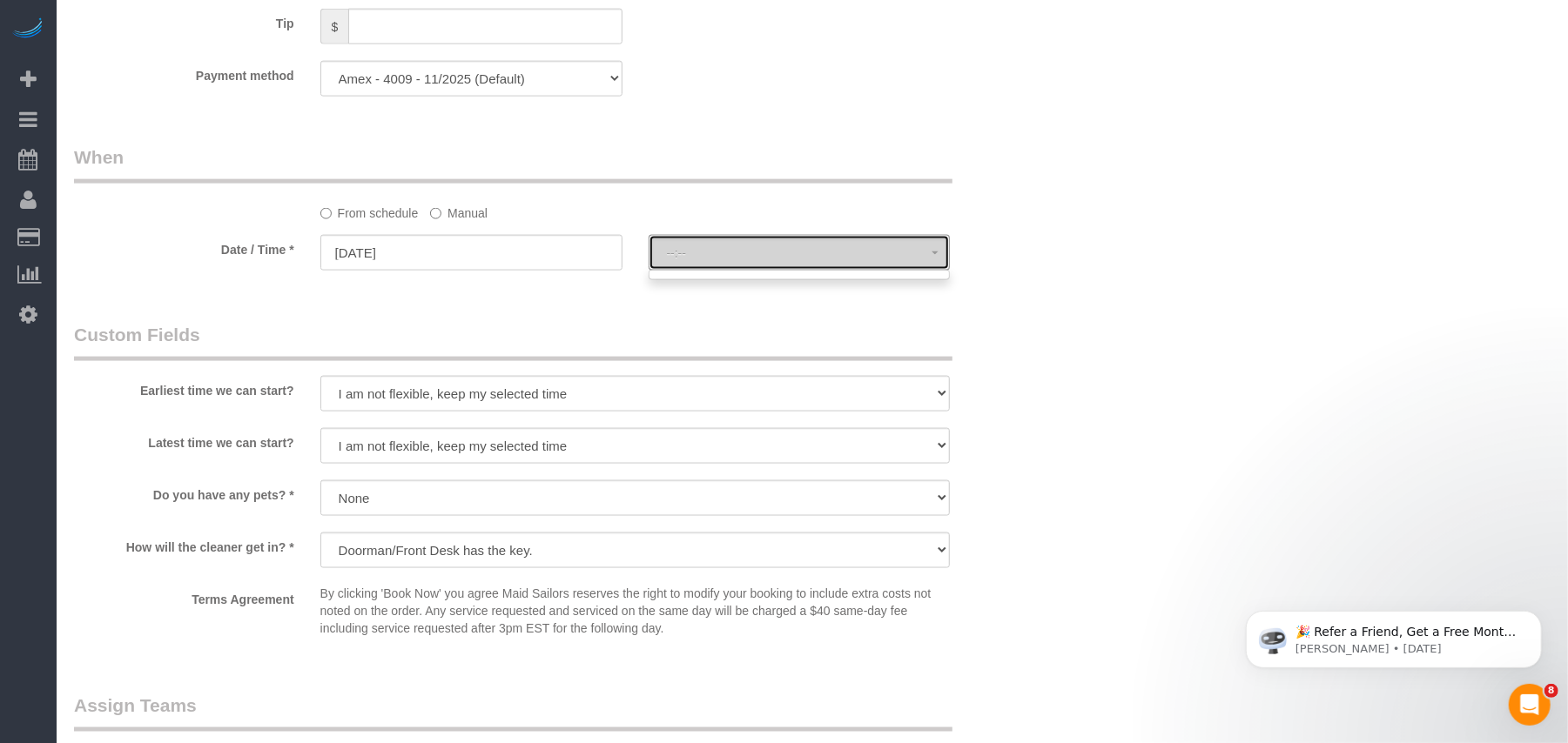
click at [695, 264] on button "--:--" at bounding box center [799, 253] width 302 height 36
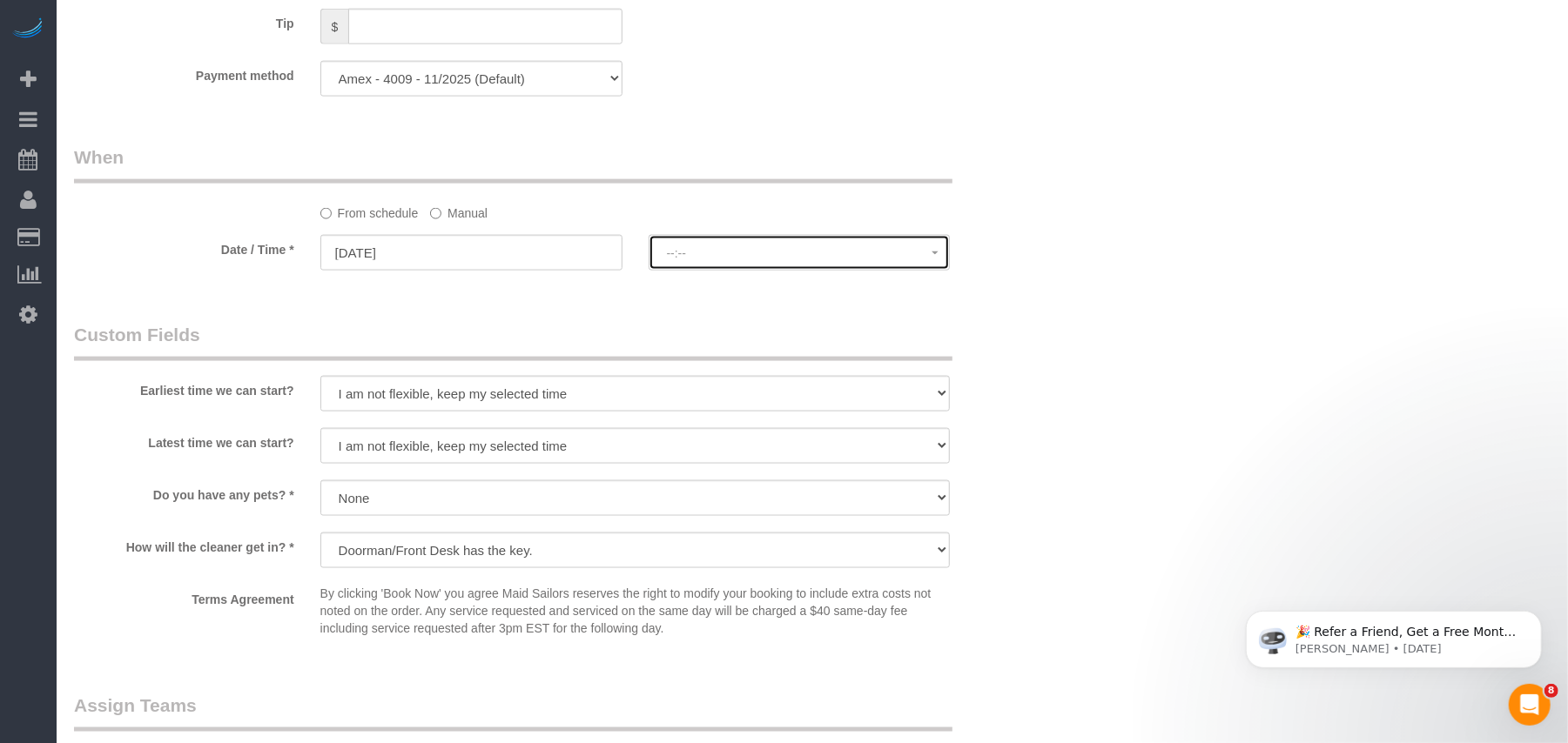
click at [695, 264] on button "--:--" at bounding box center [799, 253] width 302 height 36
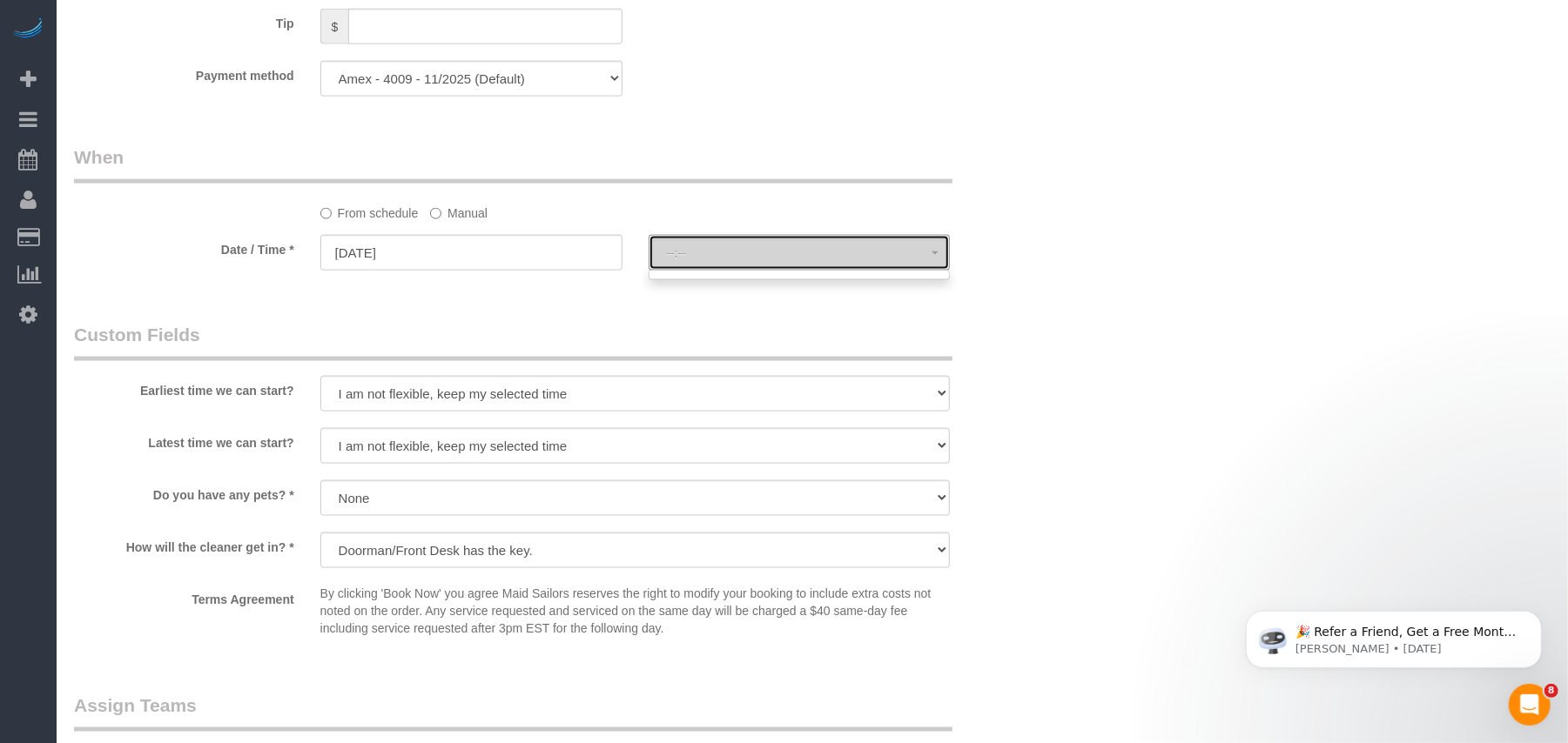
click at [862, 264] on button "--:--" at bounding box center [799, 253] width 302 height 36
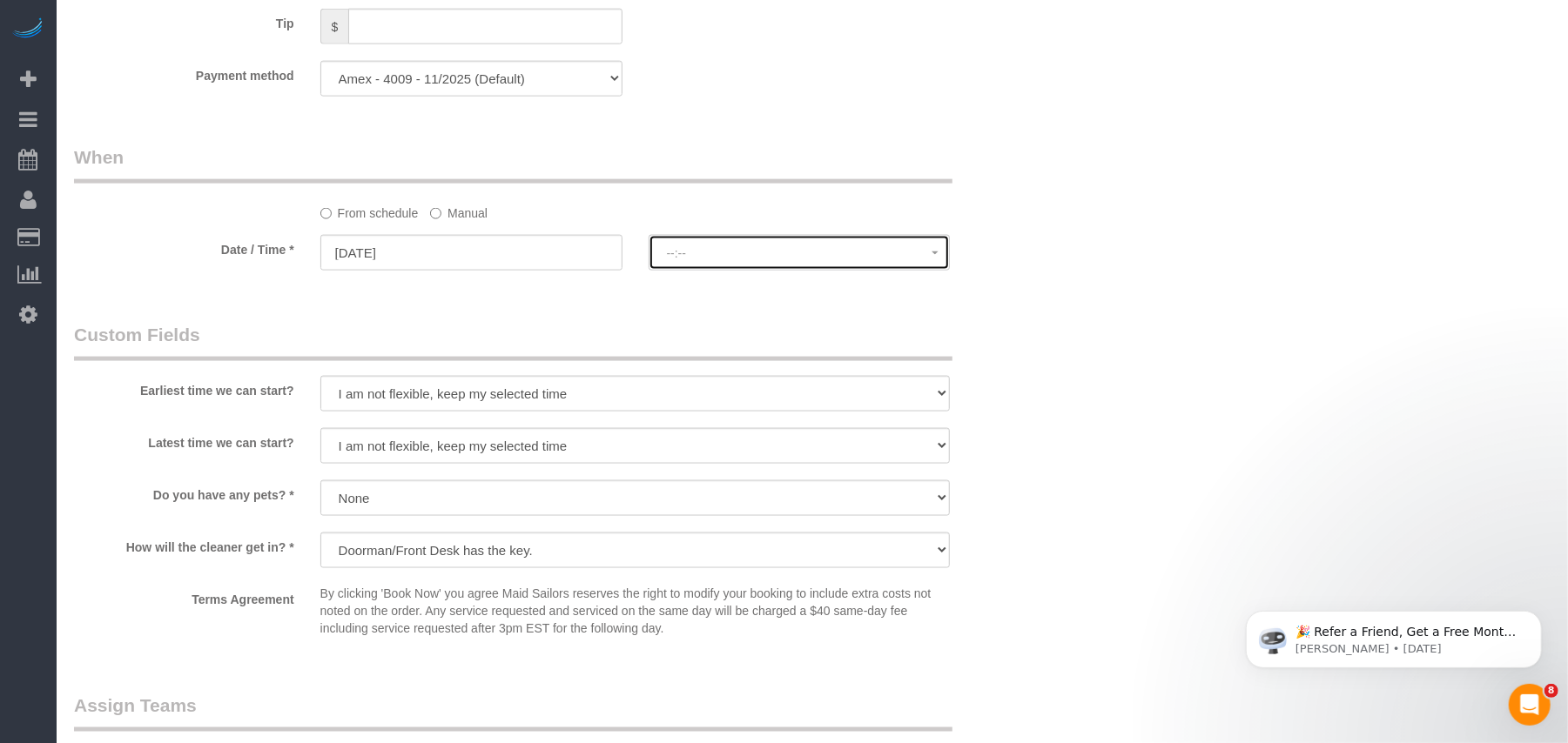
click at [858, 265] on button "--:--" at bounding box center [799, 253] width 302 height 36
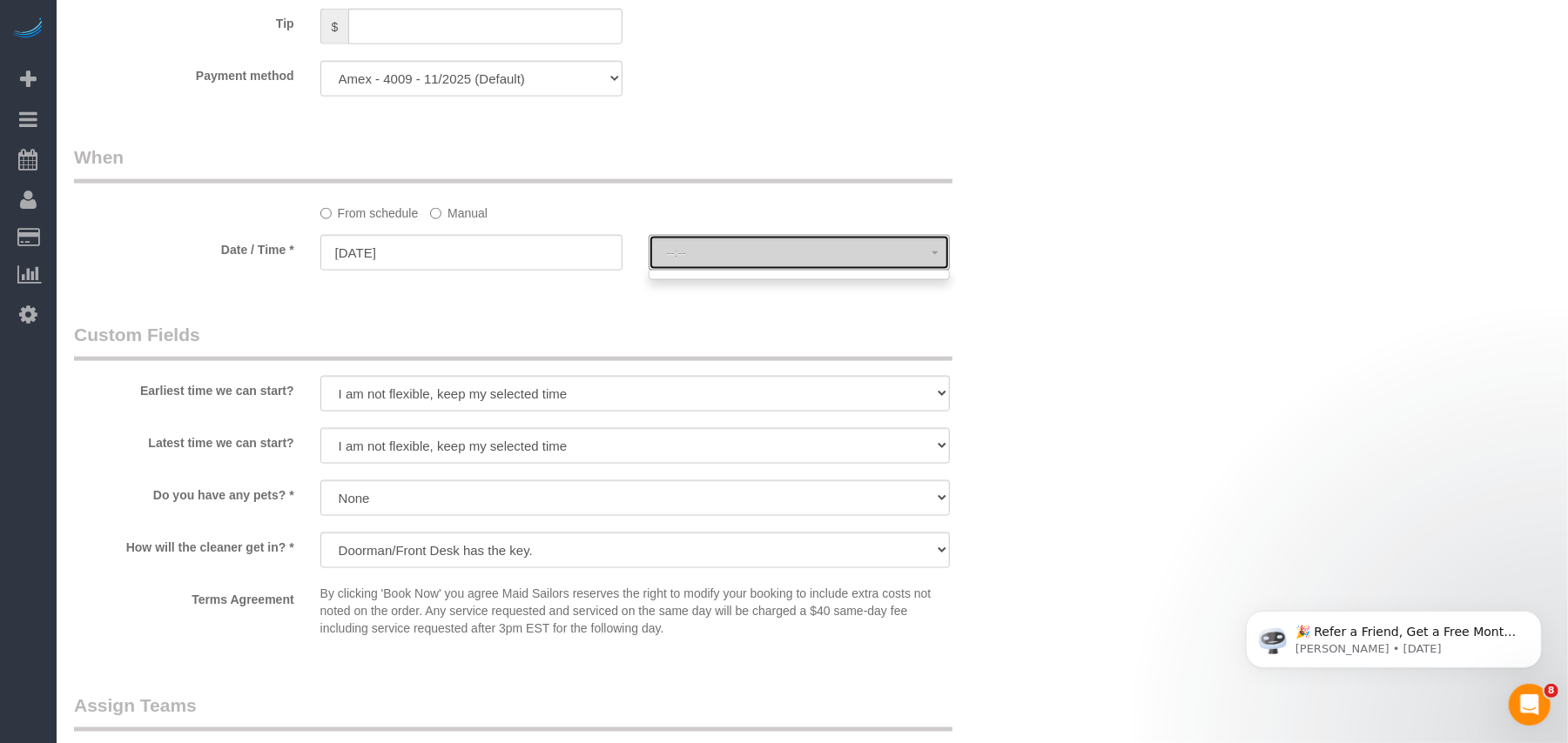
click at [871, 261] on span "--:--" at bounding box center [799, 253] width 266 height 14
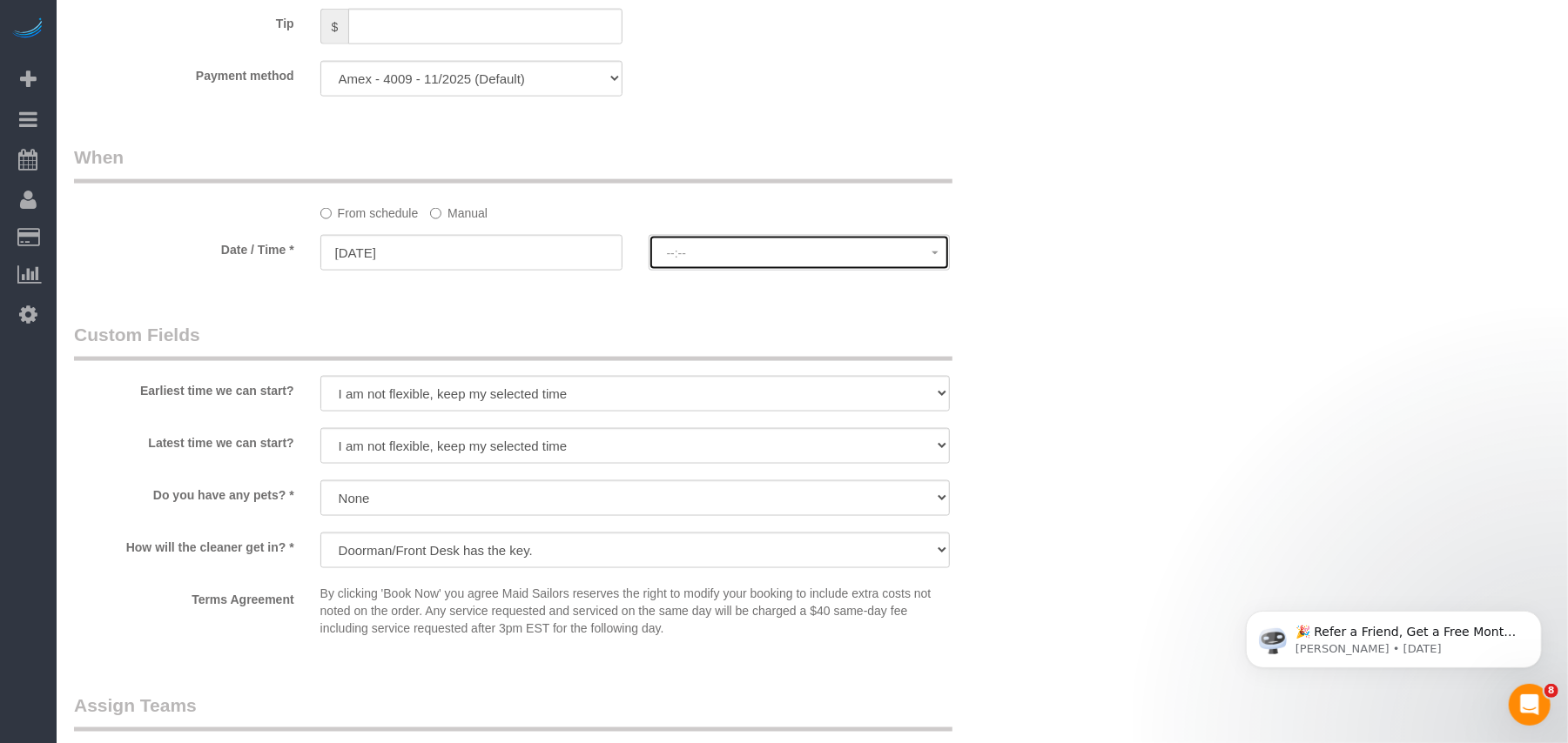
click at [871, 261] on span "--:--" at bounding box center [799, 253] width 266 height 14
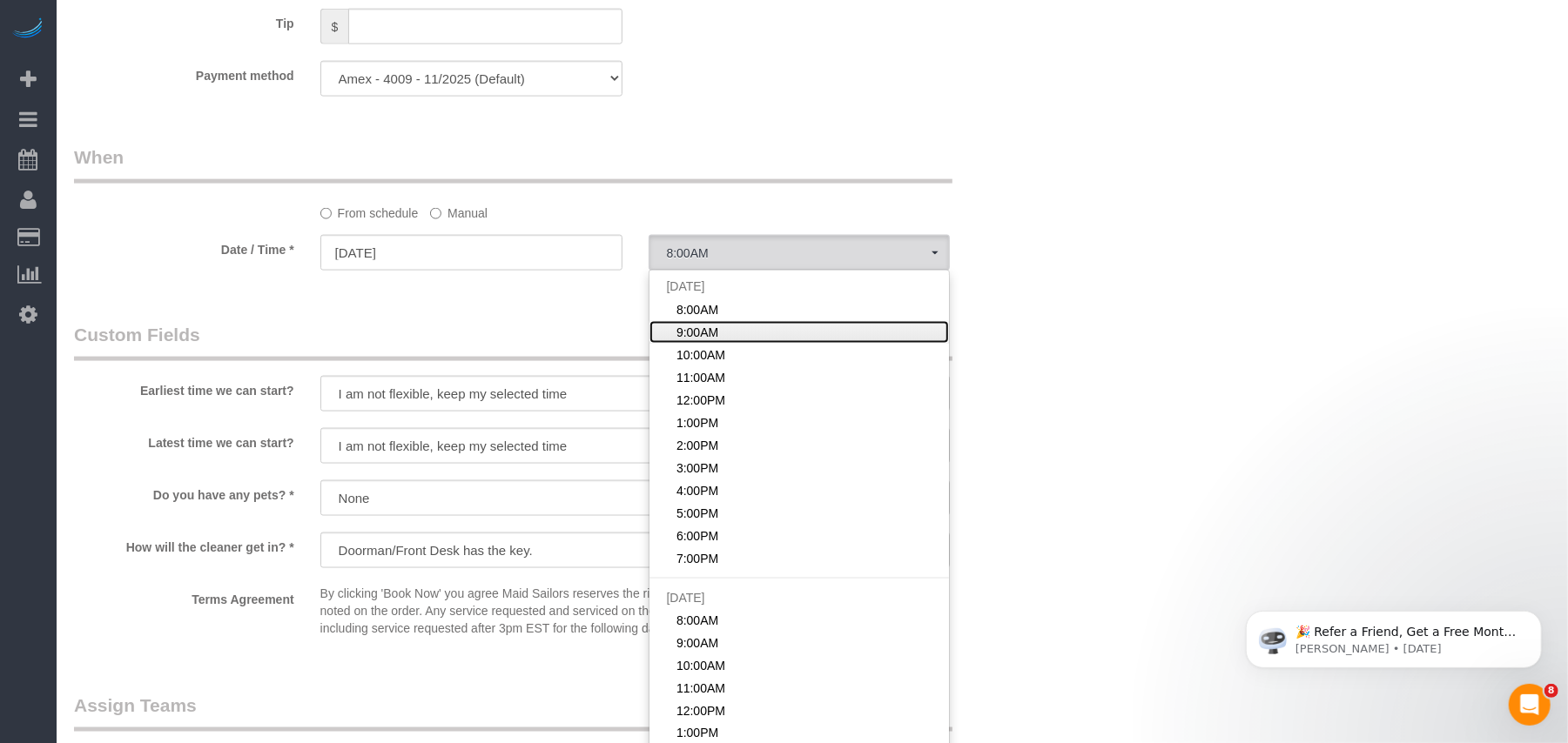
click at [705, 338] on span "9:00AM" at bounding box center [697, 333] width 42 height 17
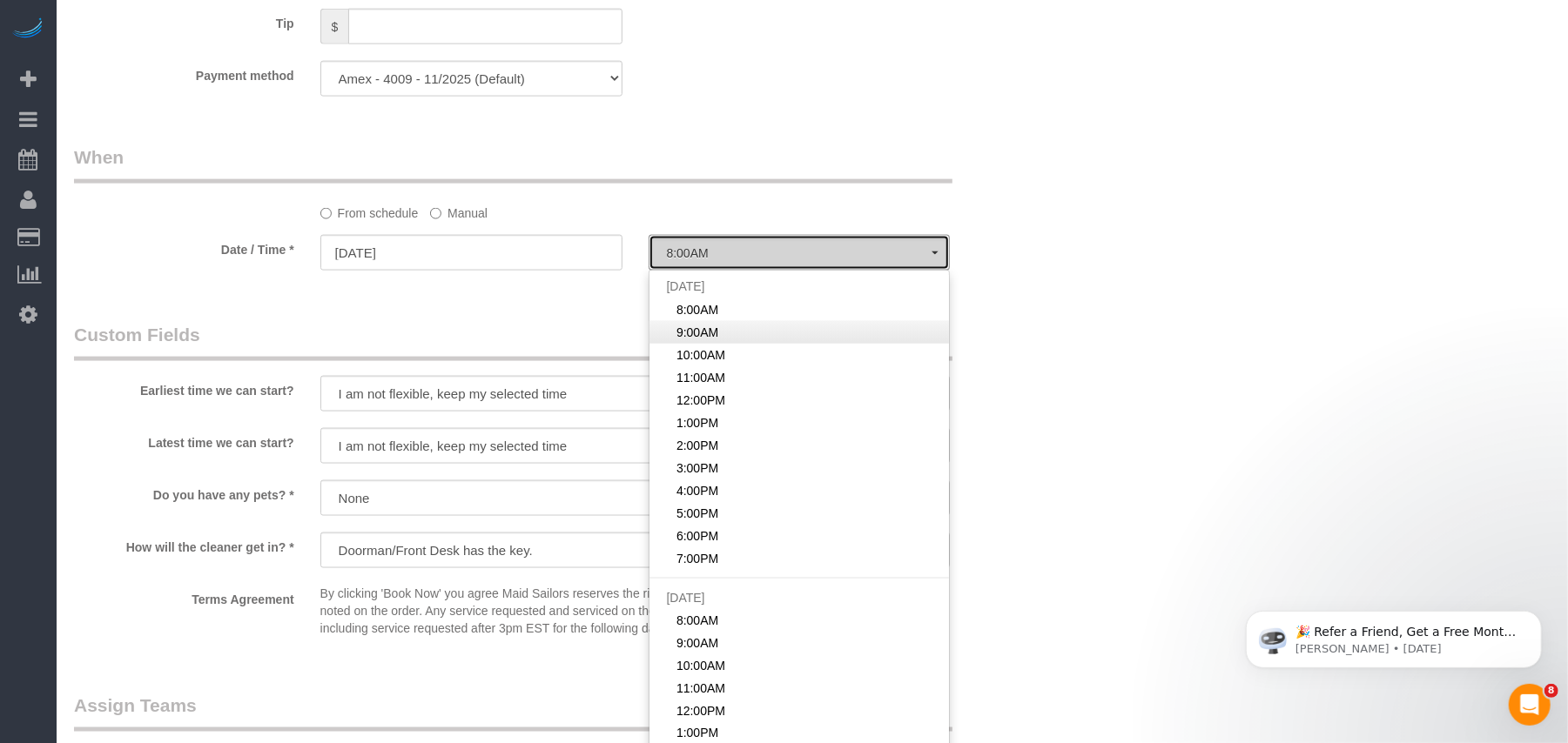
select select "spot2"
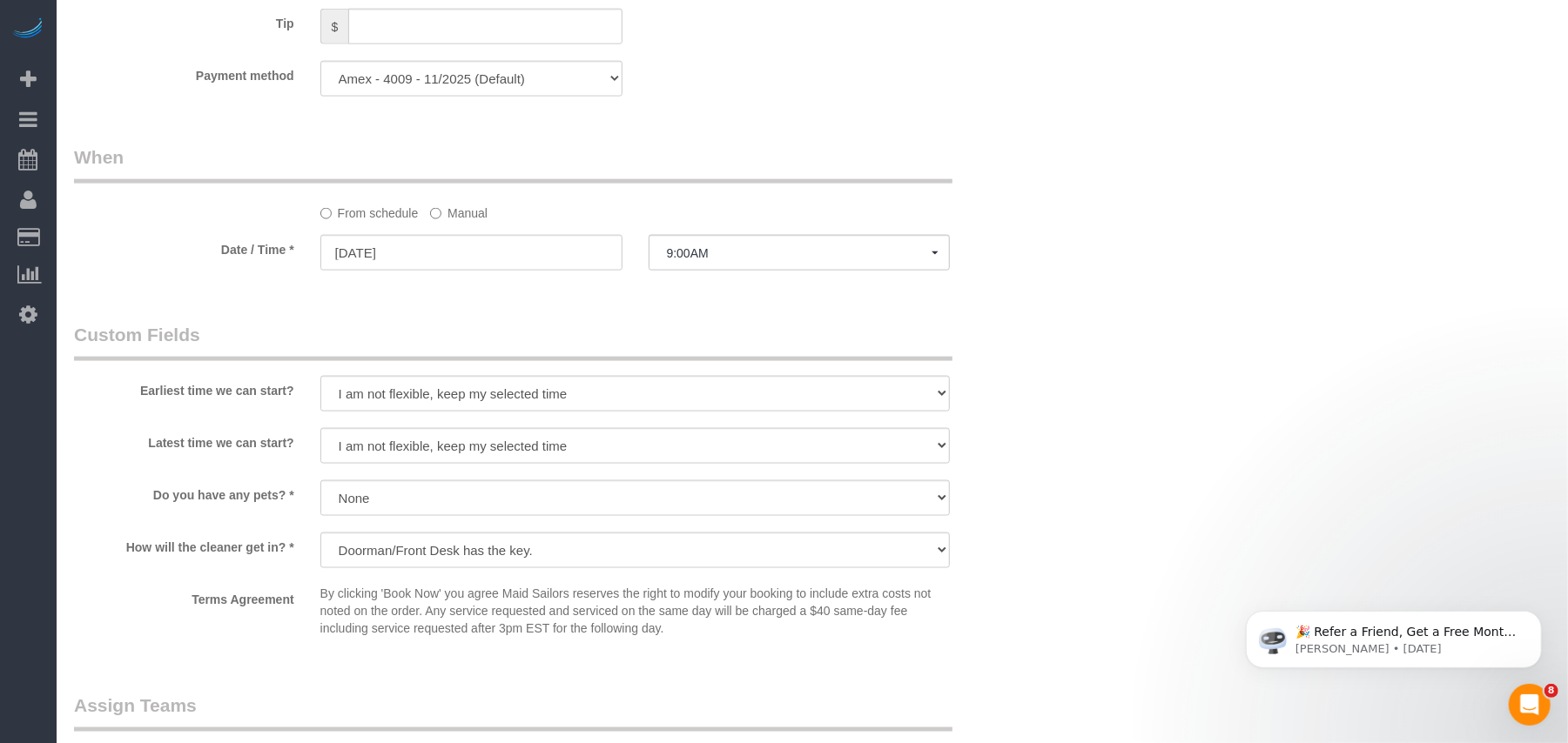
click at [580, 333] on legend "Custom Fields" at bounding box center [514, 342] width 879 height 40
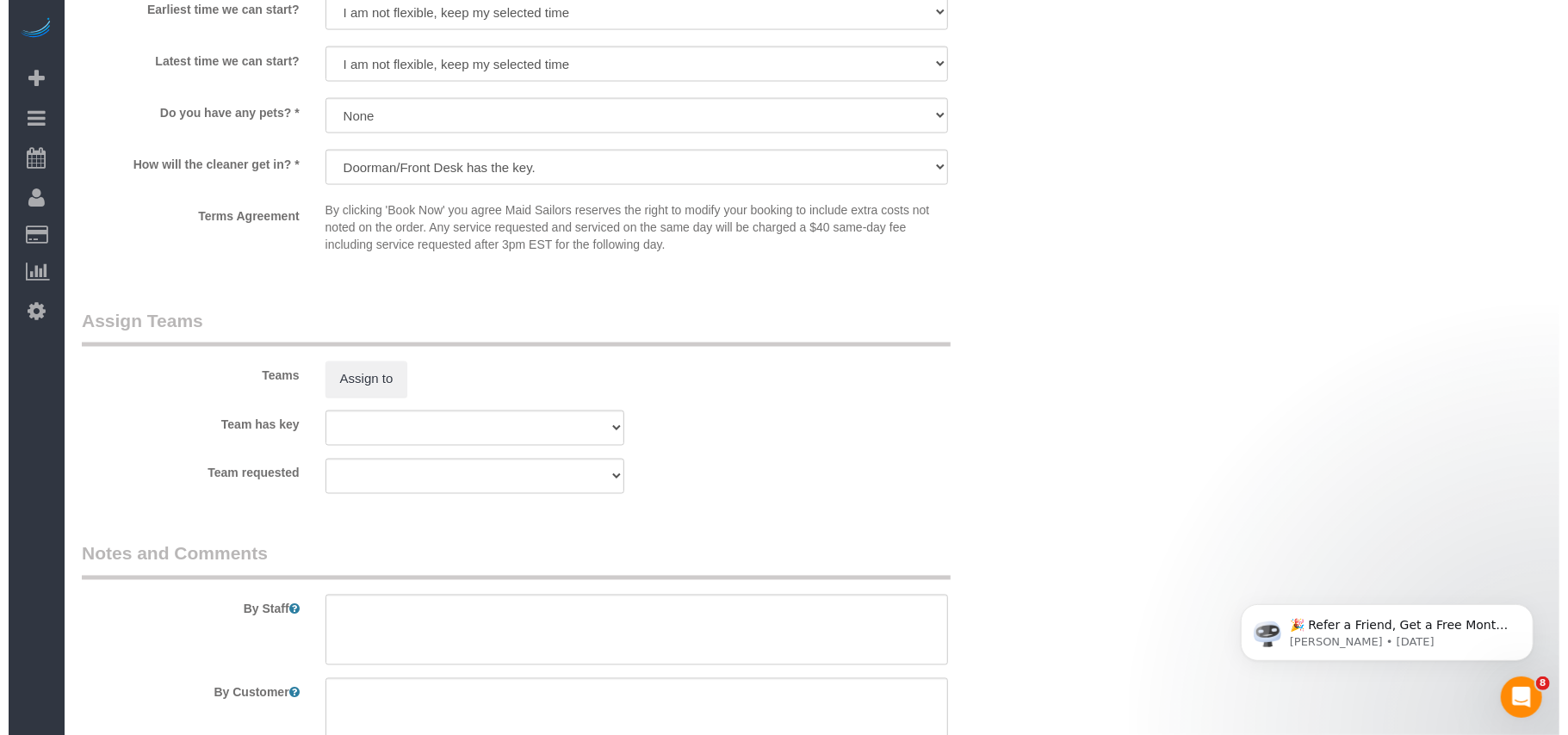
scroll to position [2067, 0]
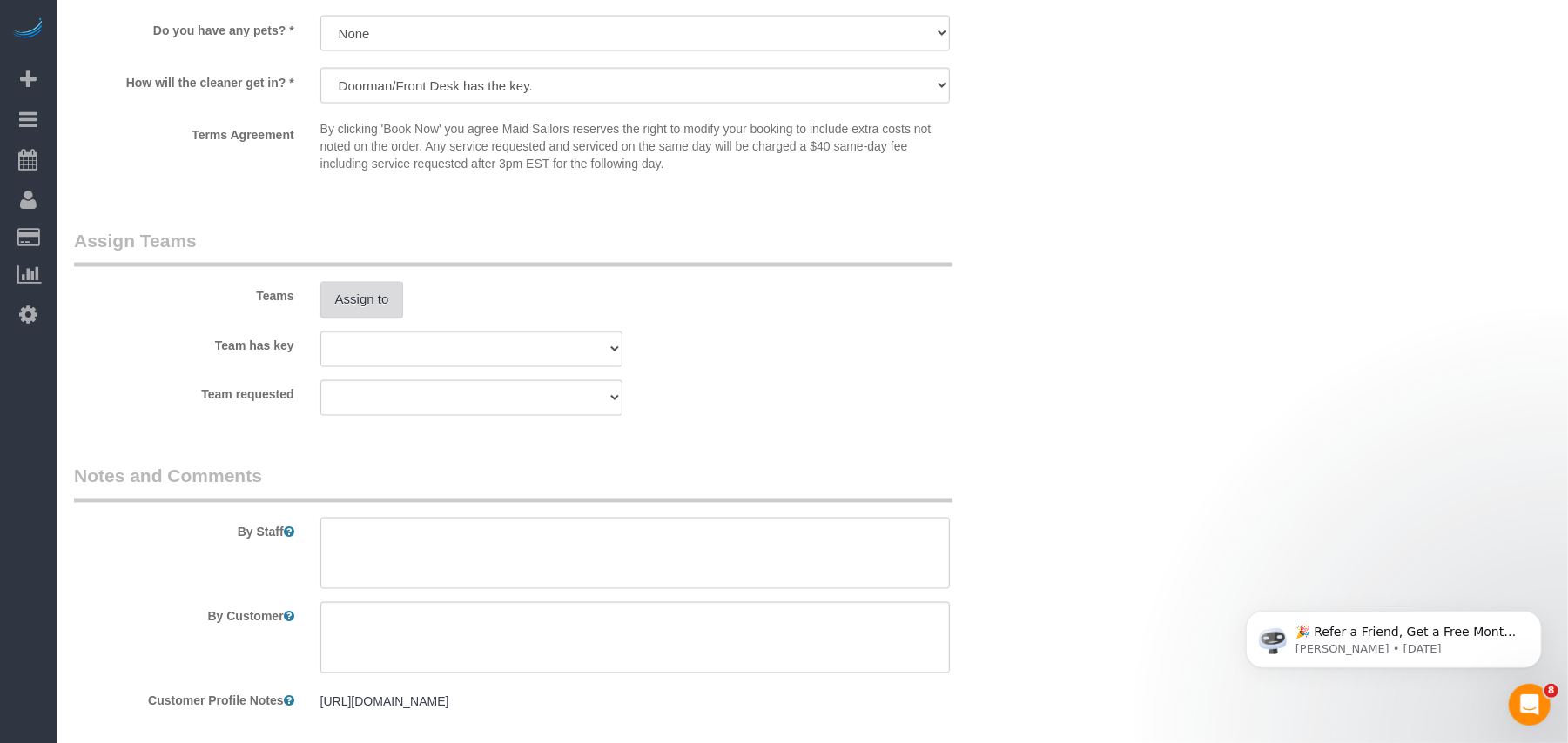
click at [378, 305] on button "Assign to" at bounding box center [362, 300] width 84 height 37
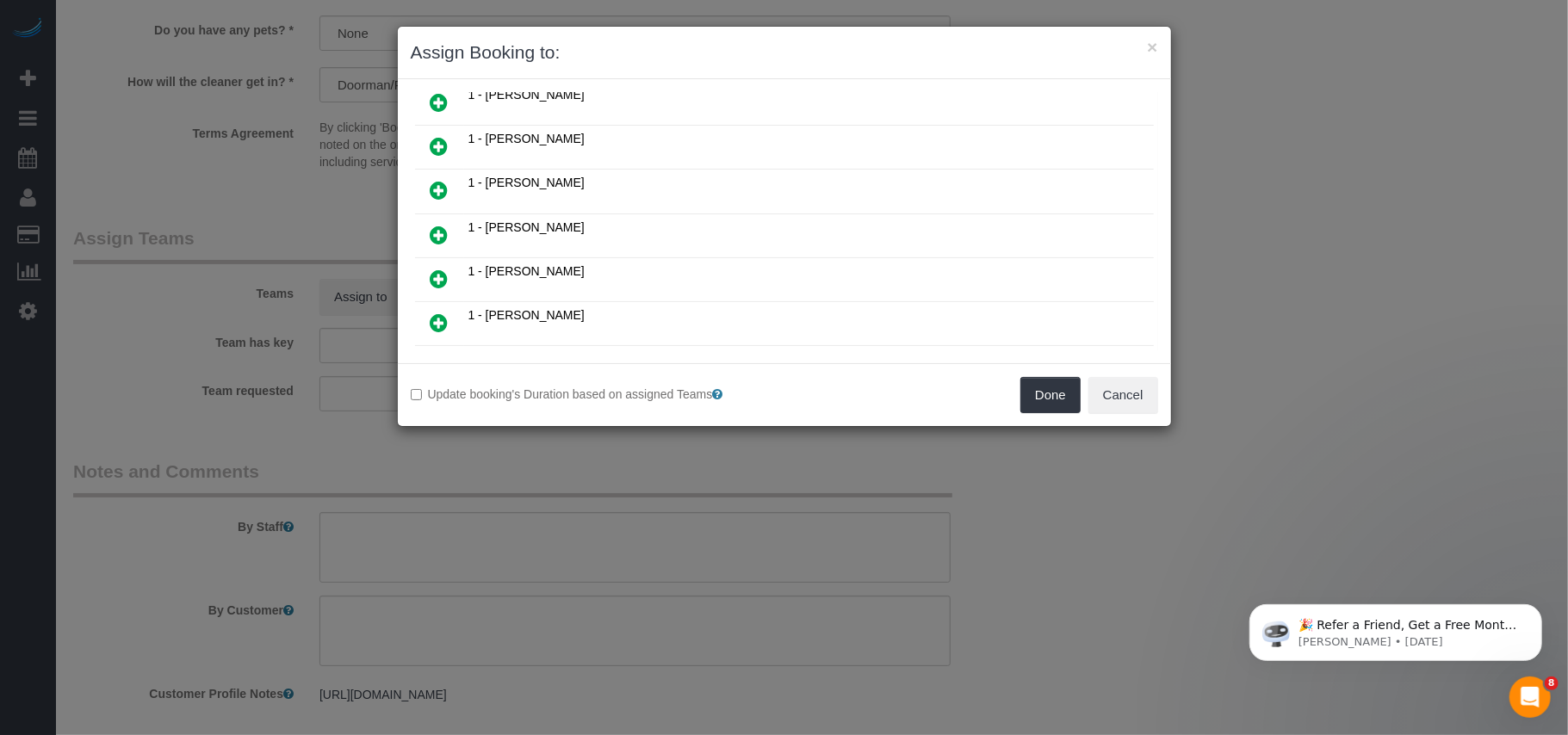
scroll to position [459, 0]
click at [443, 240] on icon at bounding box center [439, 235] width 18 height 21
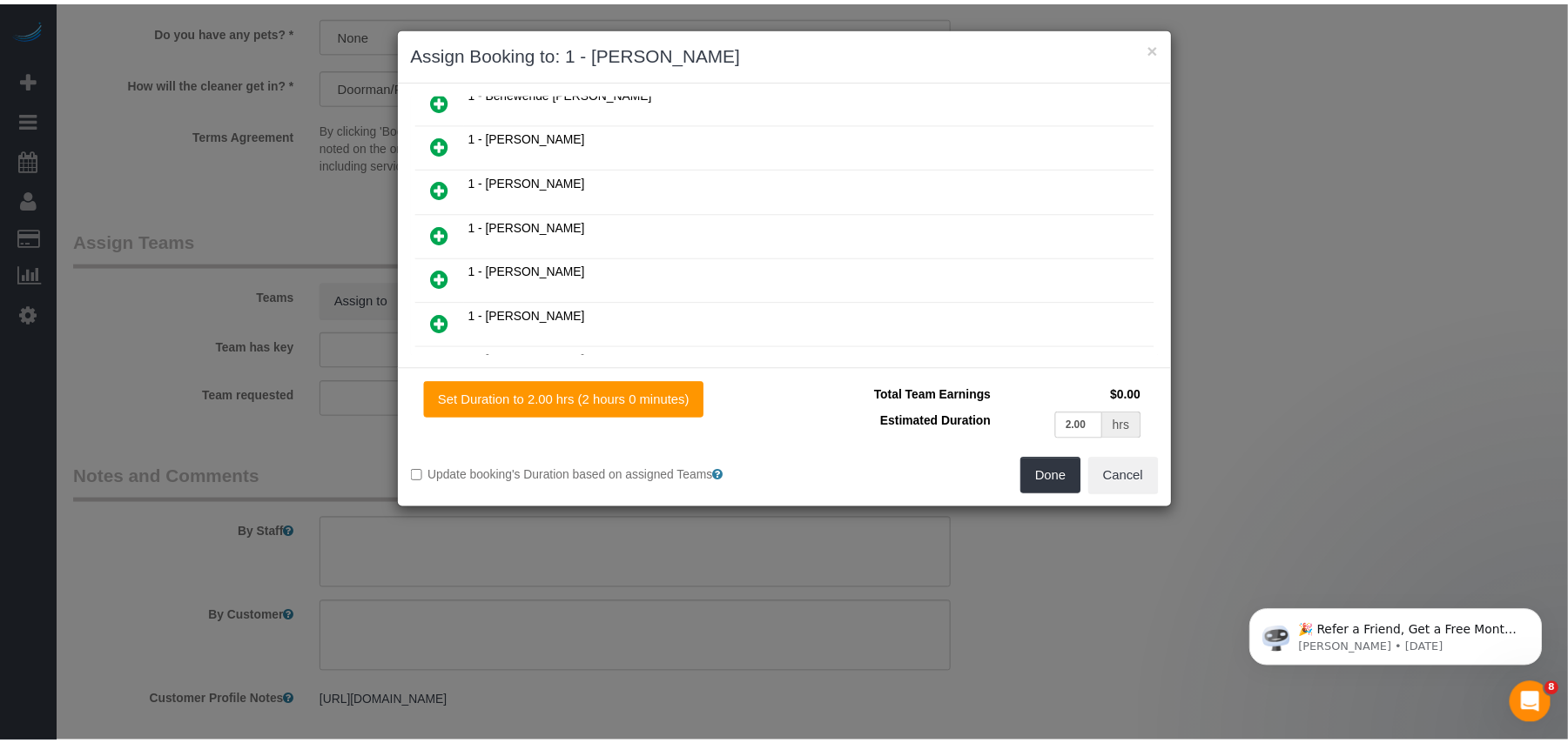
scroll to position [506, 0]
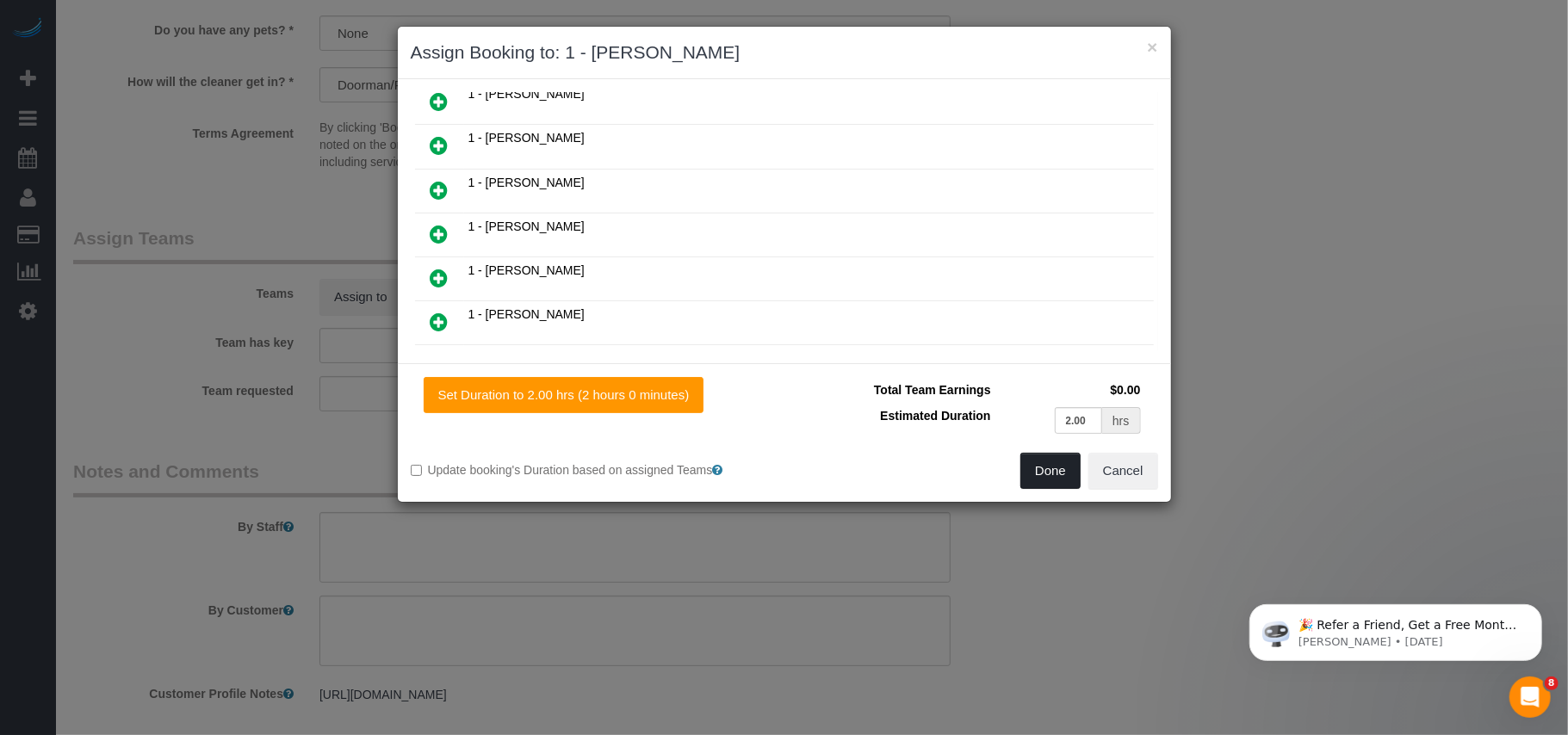
drag, startPoint x: 1064, startPoint y: 466, endPoint x: 910, endPoint y: 426, distance: 159.1
click at [1062, 466] on button "Done" at bounding box center [1050, 471] width 60 height 36
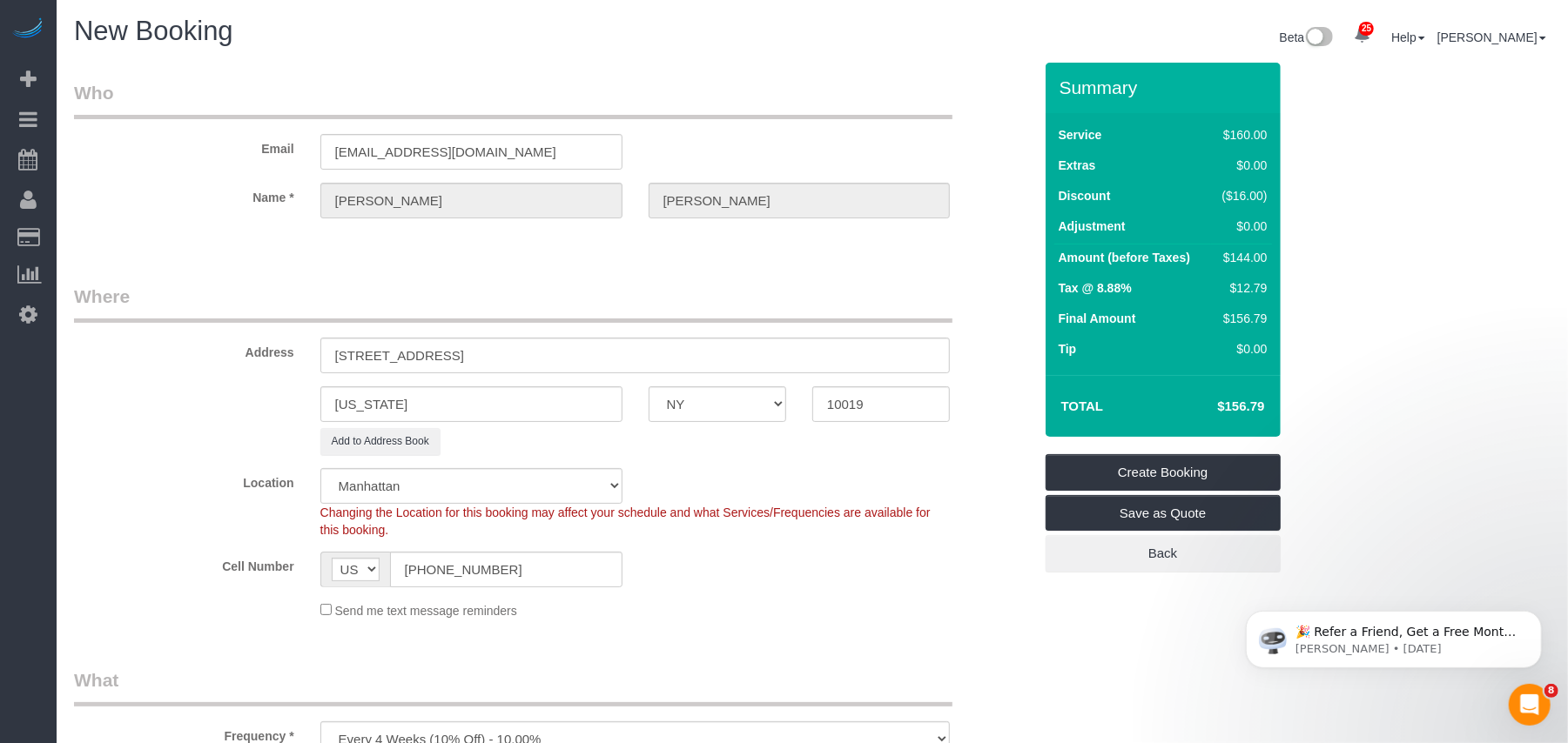
scroll to position [0, 0]
click at [1162, 472] on link "Create Booking" at bounding box center [1163, 474] width 236 height 37
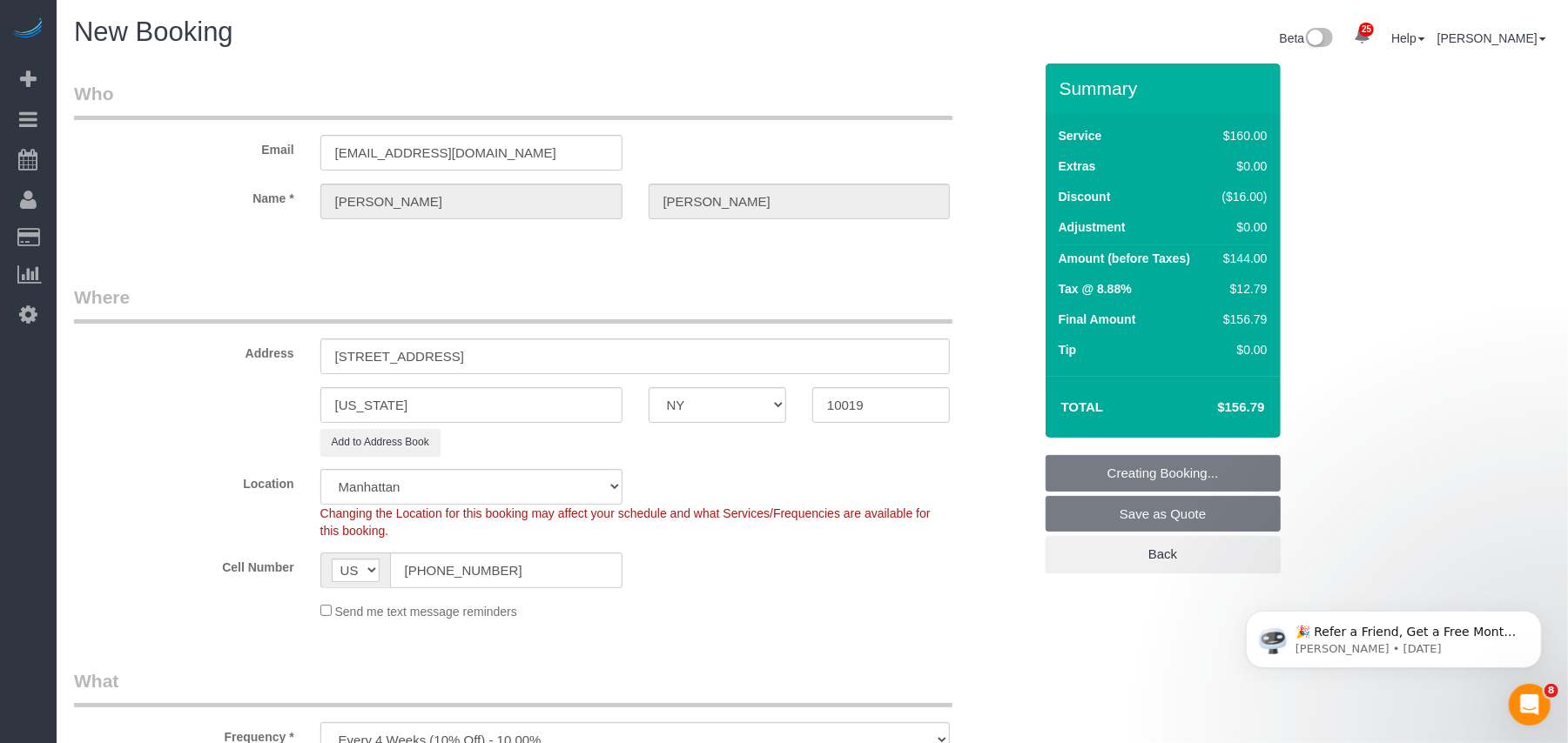
click at [836, 311] on legend "Where" at bounding box center [514, 304] width 879 height 40
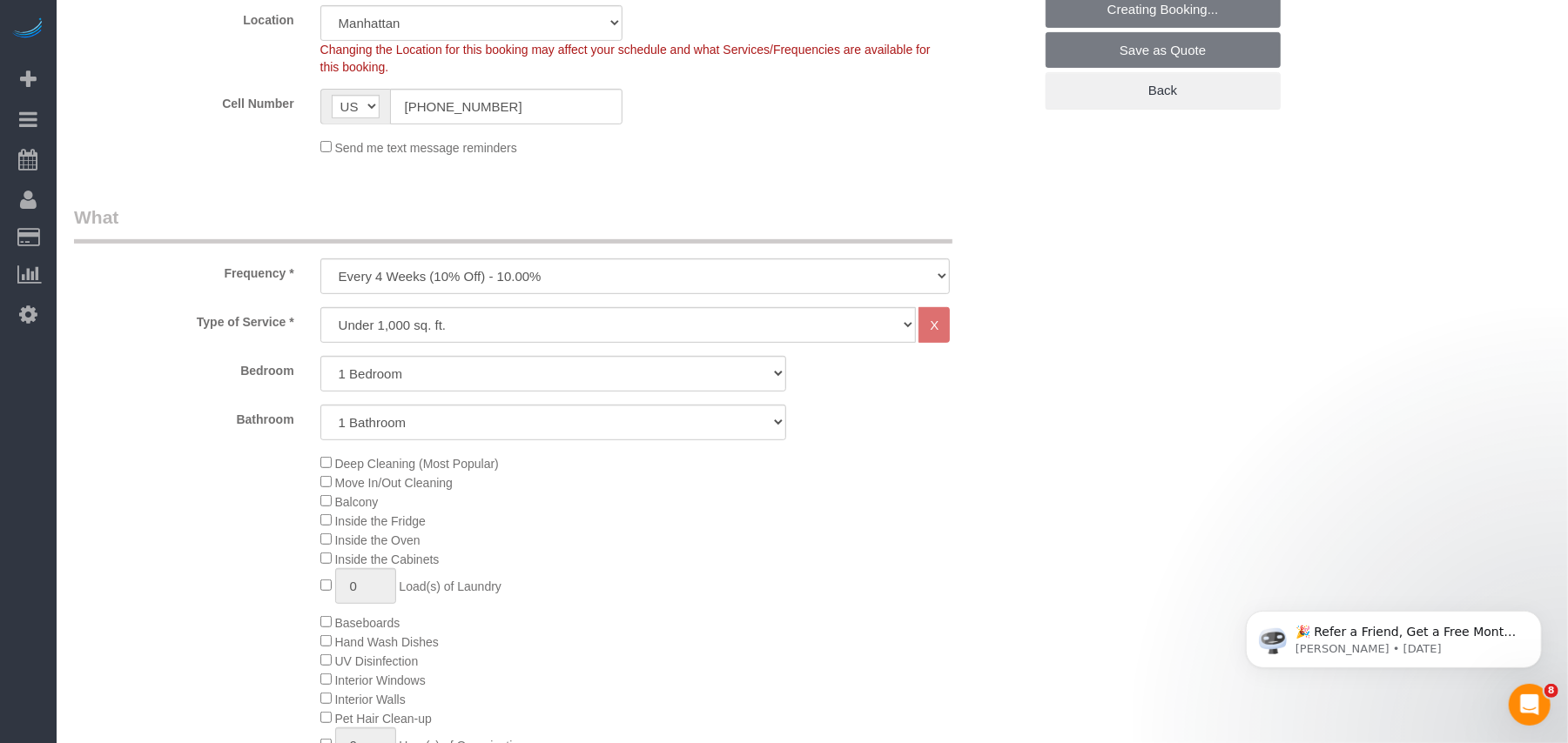
scroll to position [232, 0]
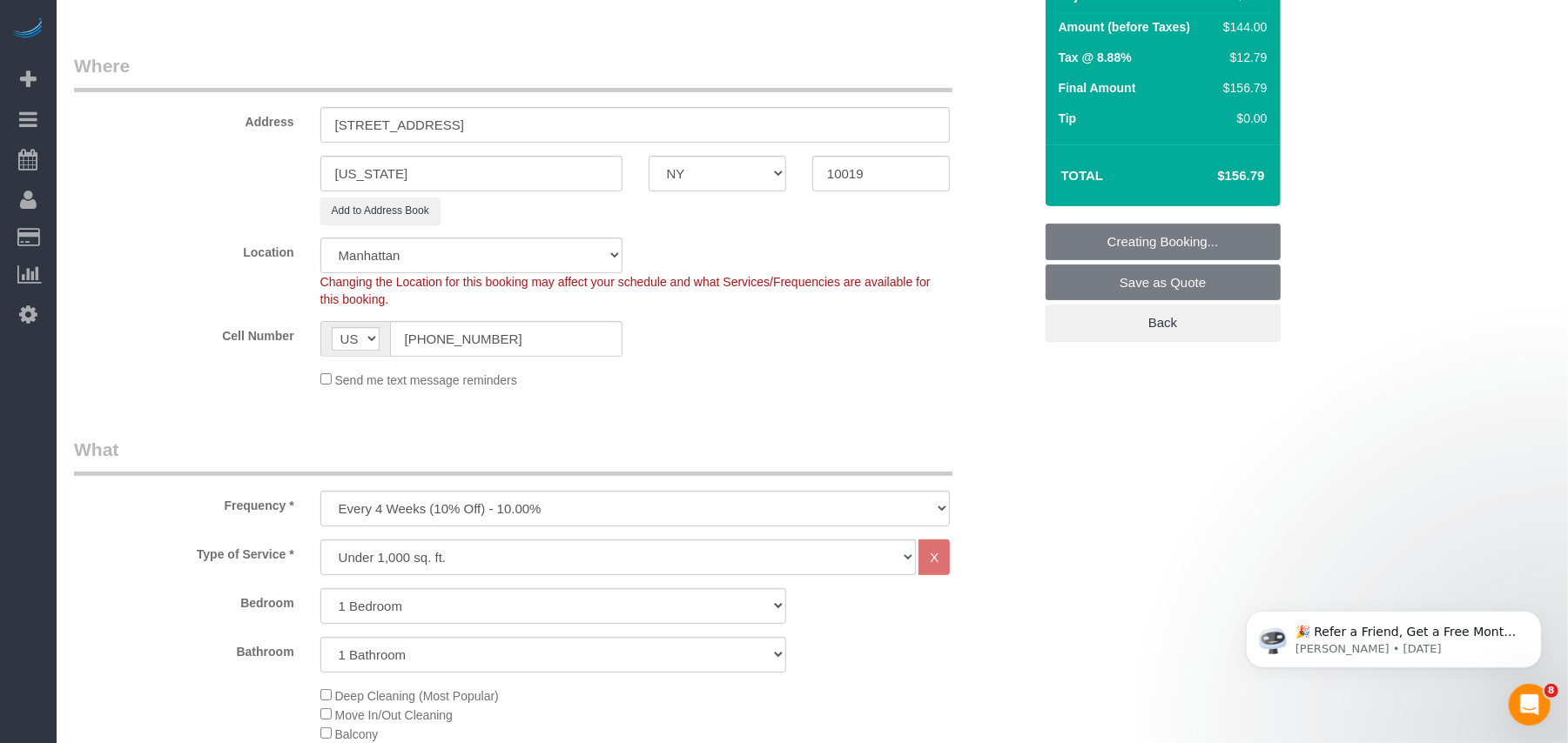
drag, startPoint x: 789, startPoint y: 442, endPoint x: 743, endPoint y: 398, distance: 63.7
click at [792, 442] on legend "What" at bounding box center [514, 456] width 879 height 40
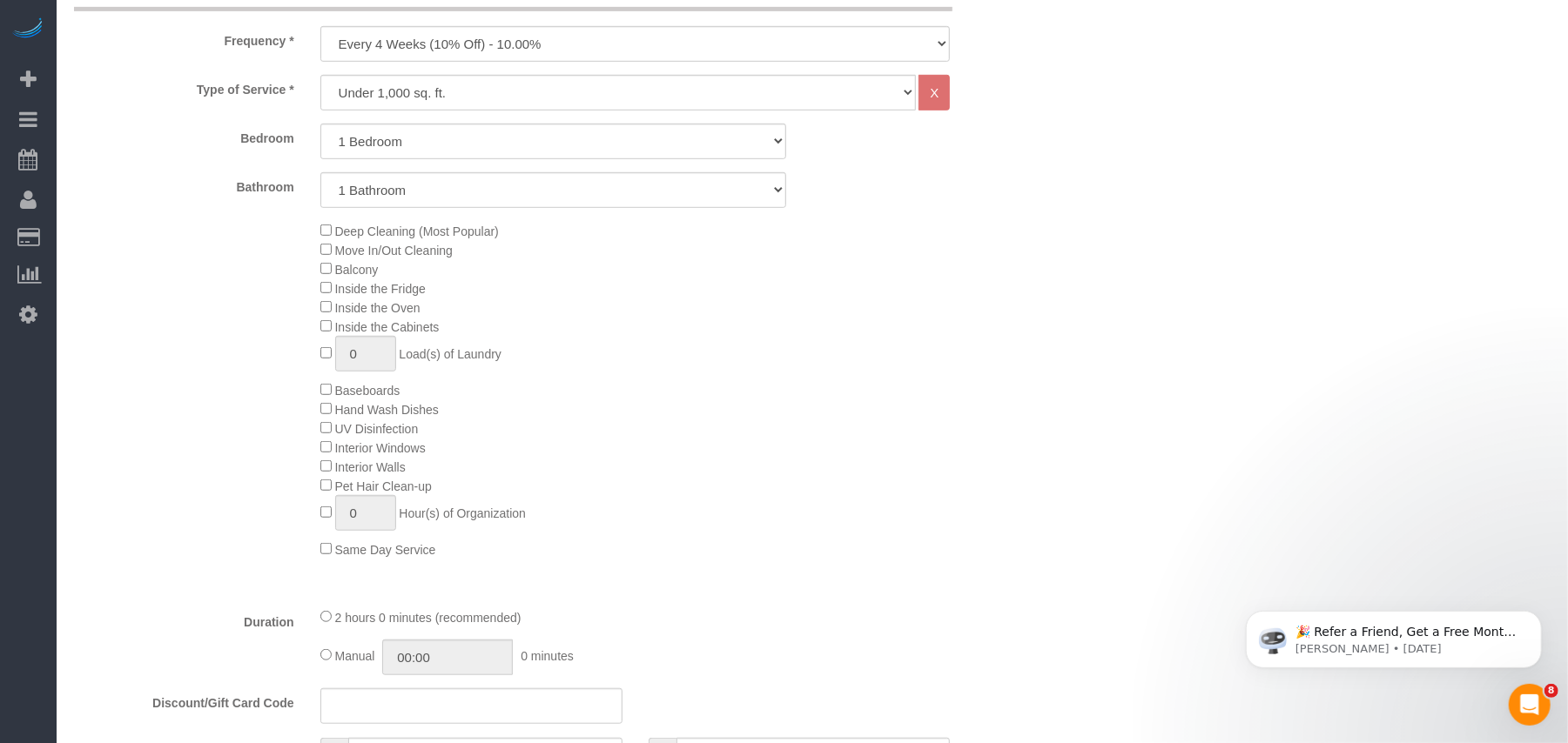
scroll to position [0, 0]
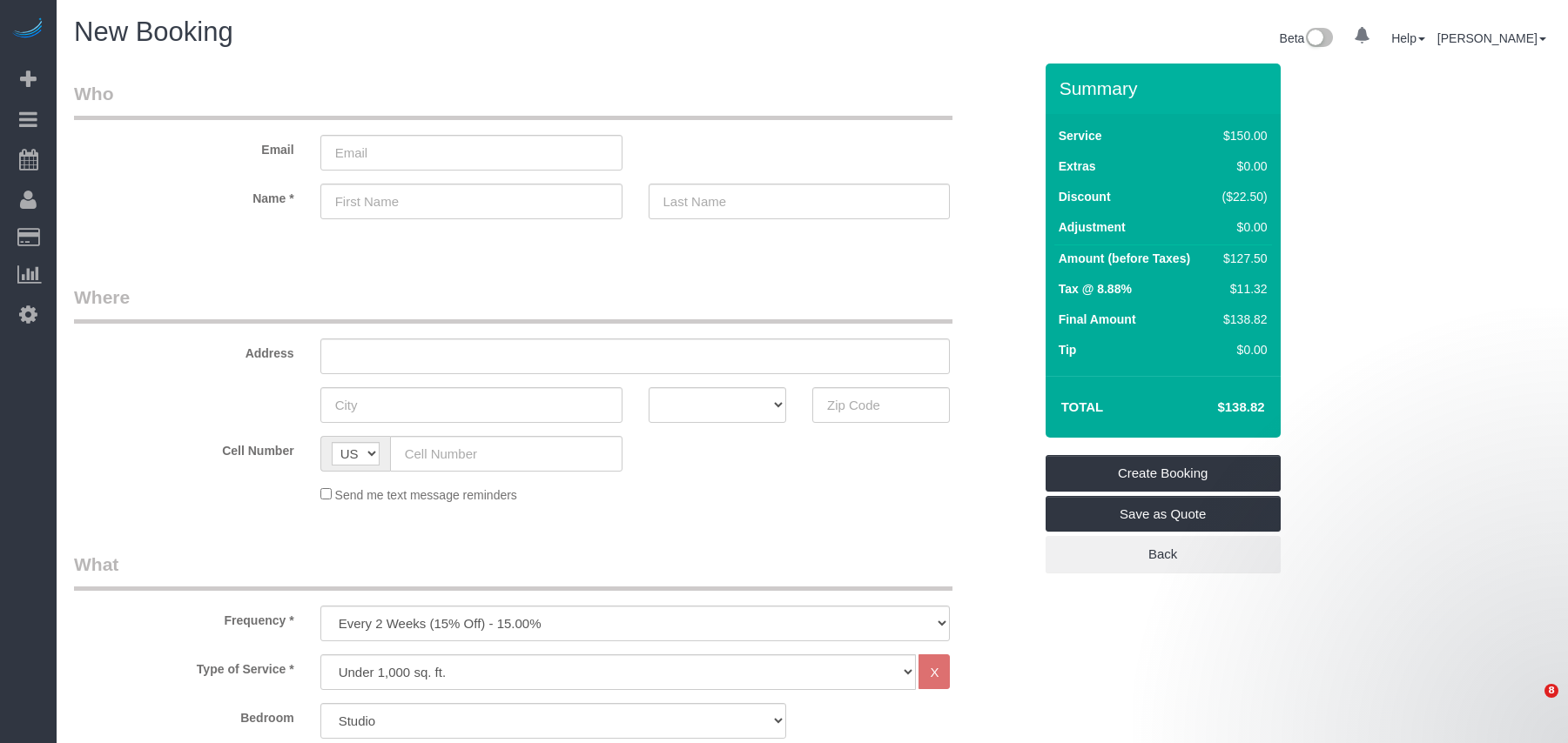
select select "number:89"
select select "number:90"
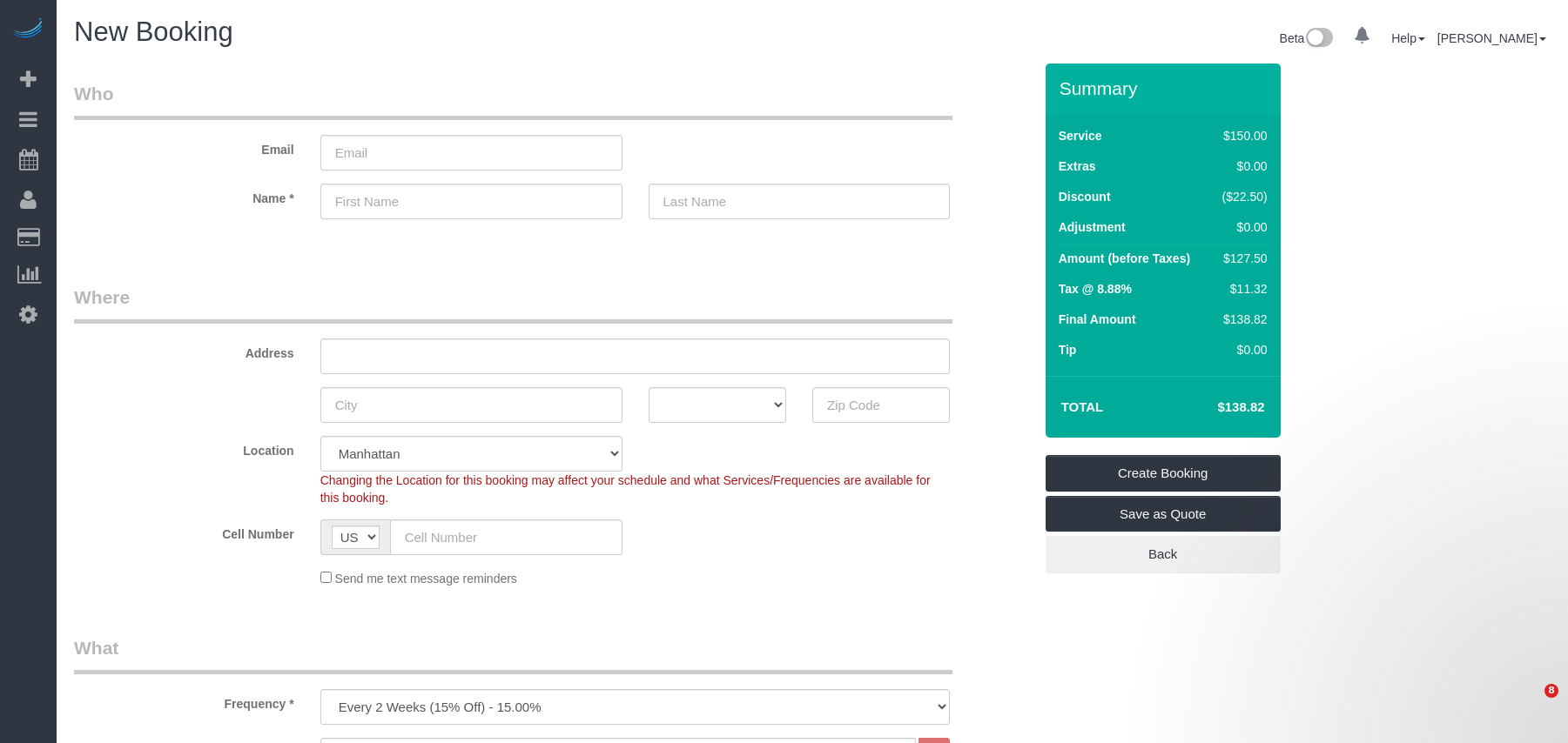
select select "object:1386"
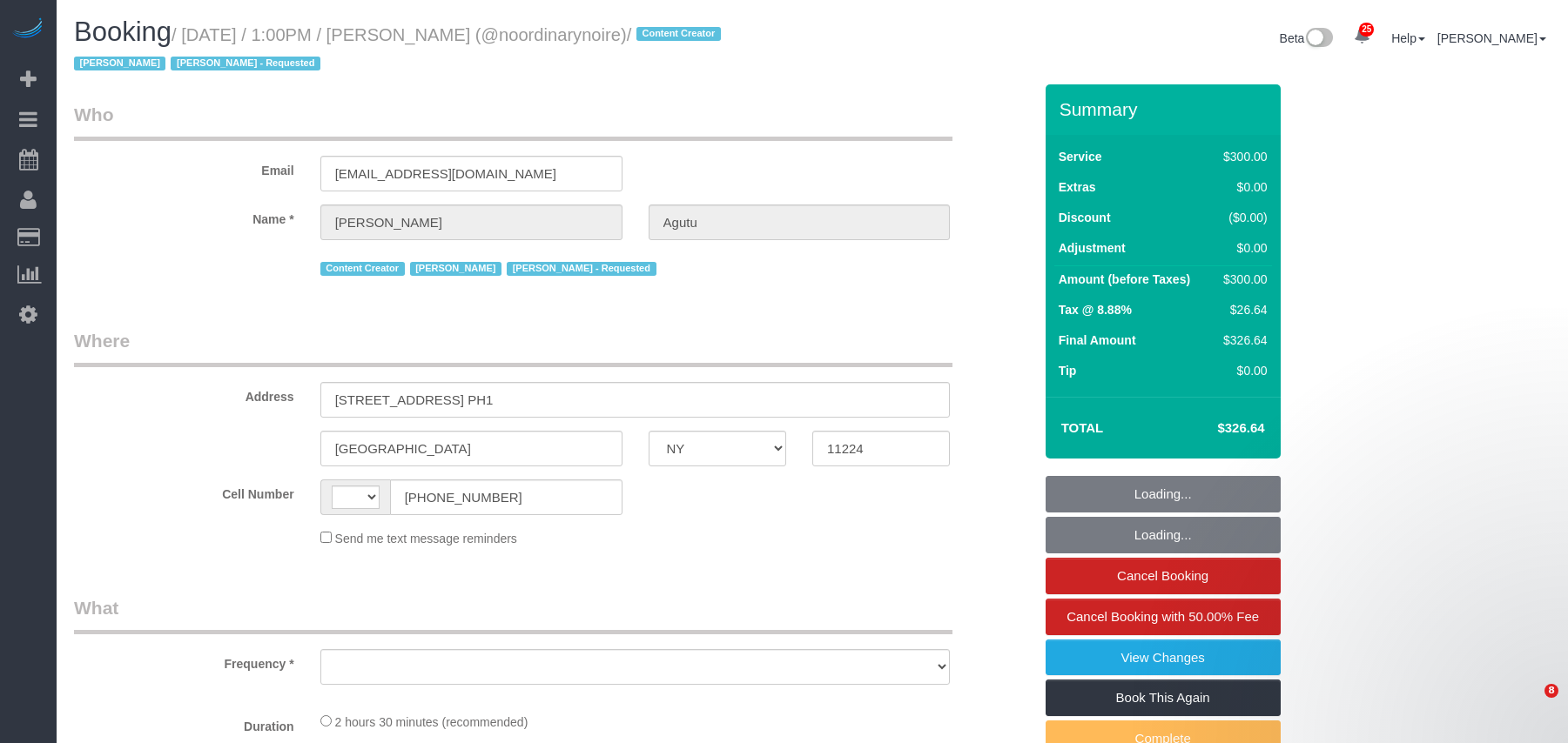
select select "NY"
select select "string:[GEOGRAPHIC_DATA]"
select select "object:2084"
select select "string:stripe-pm_1Qtlp64VGloSiKo733NsjsRb"
select select "2"
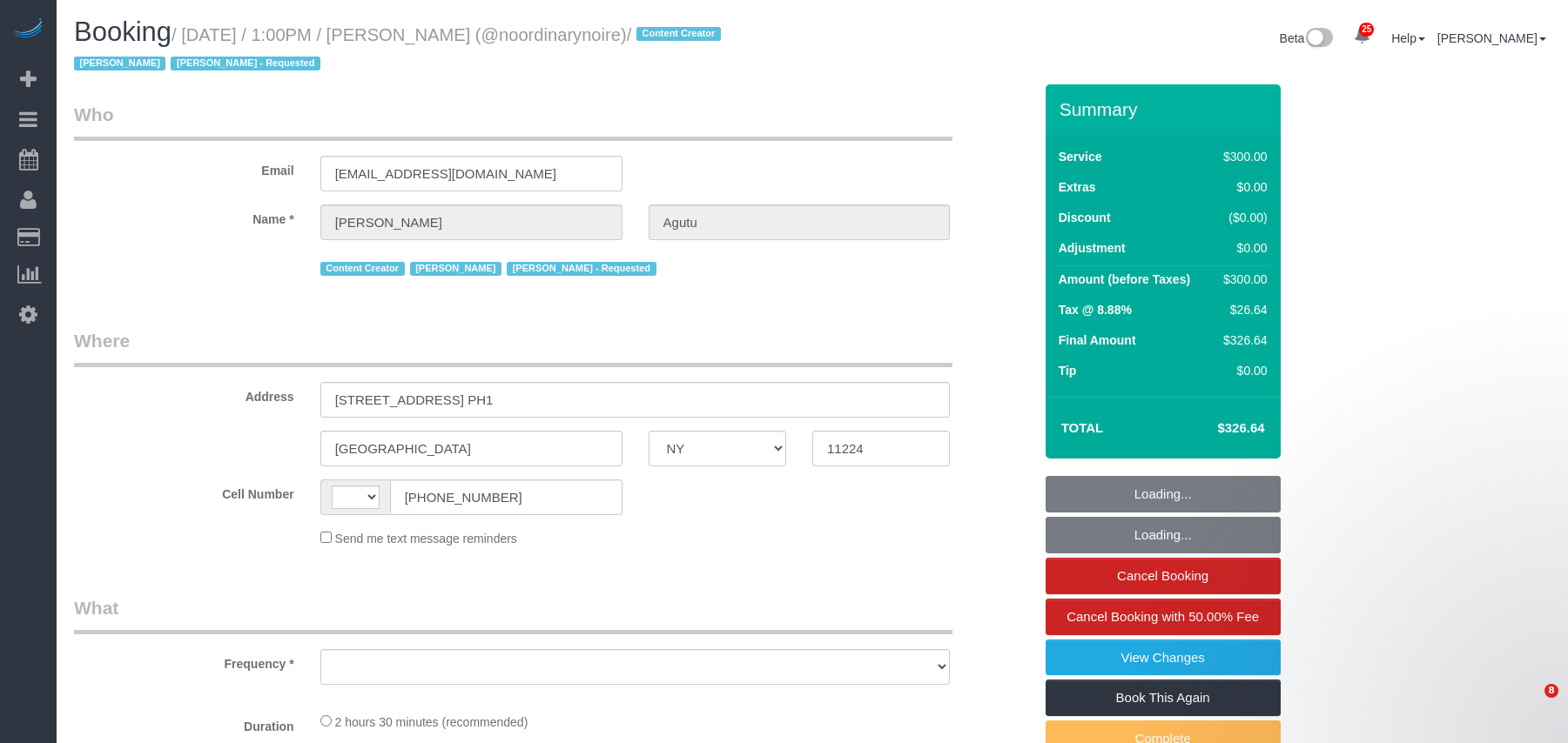
select select "150"
select select "spot1"
select select "number:61"
select select "number:74"
select select "number:15"
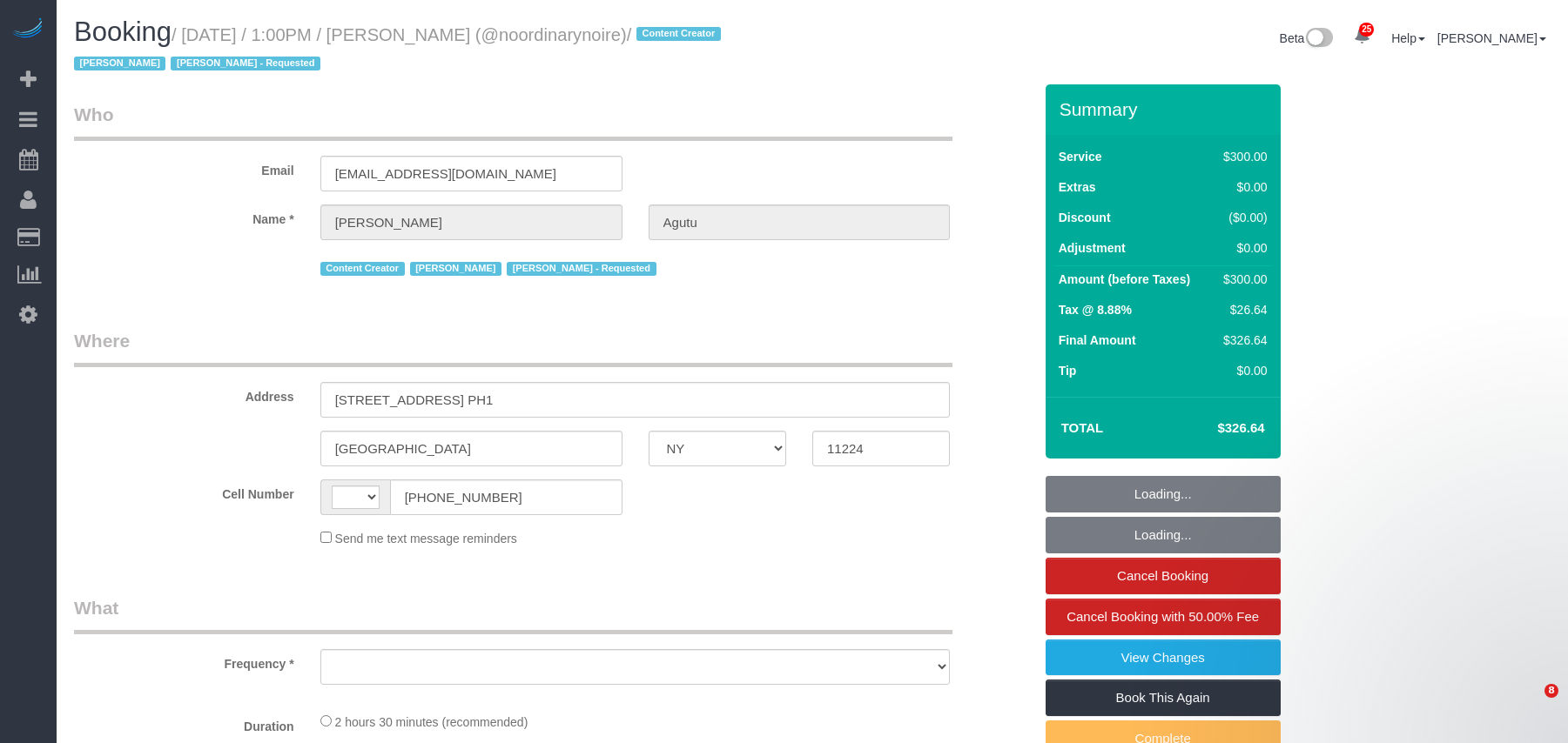
select select "number:5"
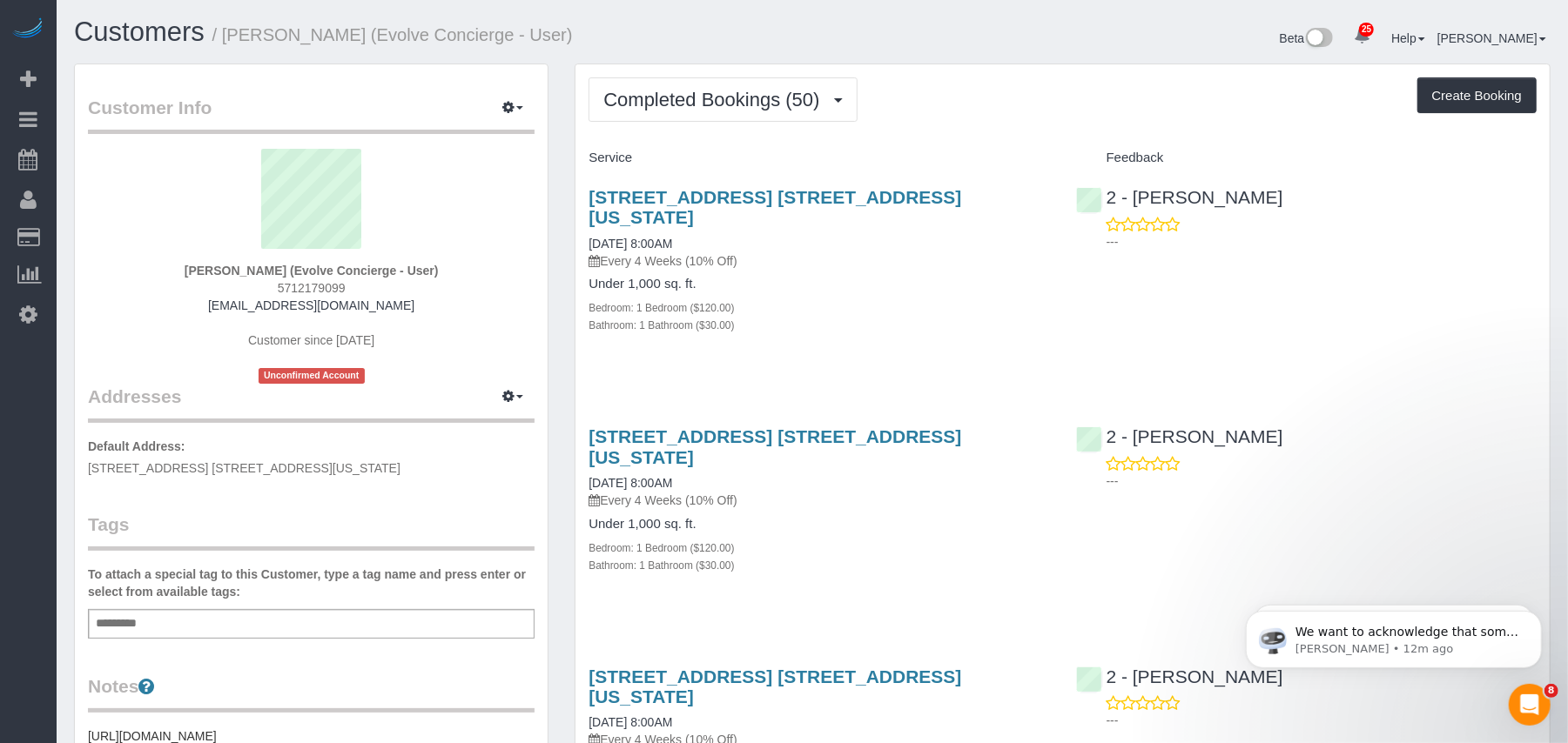
click at [106, 271] on link "Charge Customers" at bounding box center [165, 272] width 217 height 35
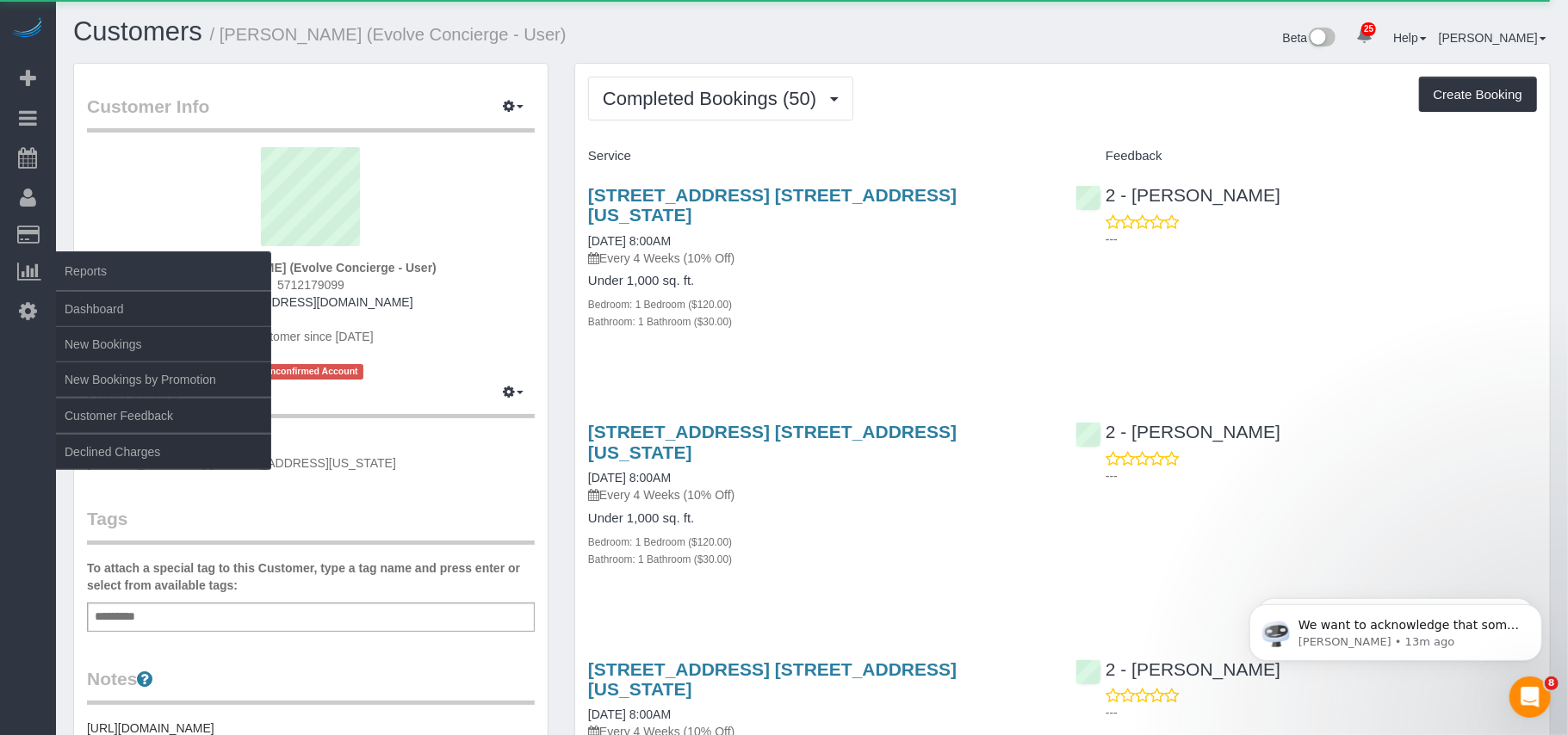
select select
